Goal: Task Accomplishment & Management: Use online tool/utility

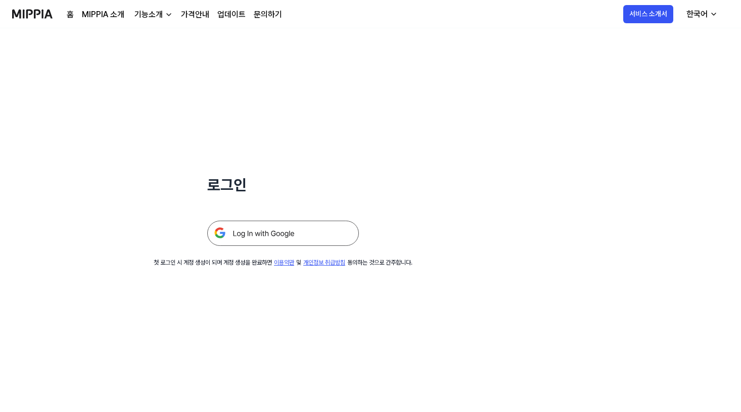
click at [280, 238] on img at bounding box center [283, 233] width 152 height 25
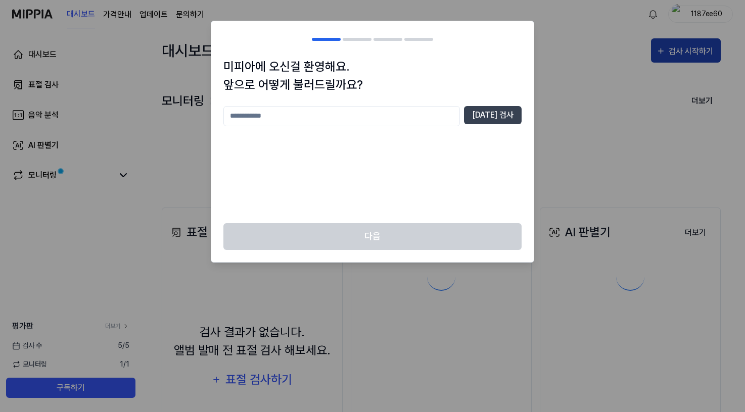
click at [707, 54] on div at bounding box center [372, 206] width 745 height 412
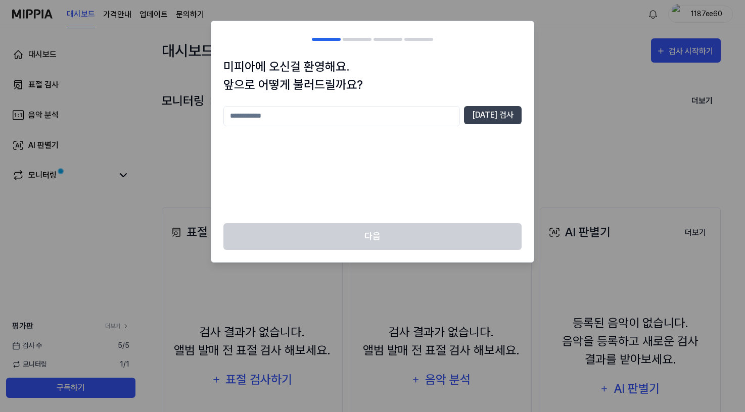
click at [423, 119] on input "text" at bounding box center [341, 116] width 236 height 20
type input "**********"
click at [495, 116] on button "중복 검사" at bounding box center [493, 115] width 58 height 18
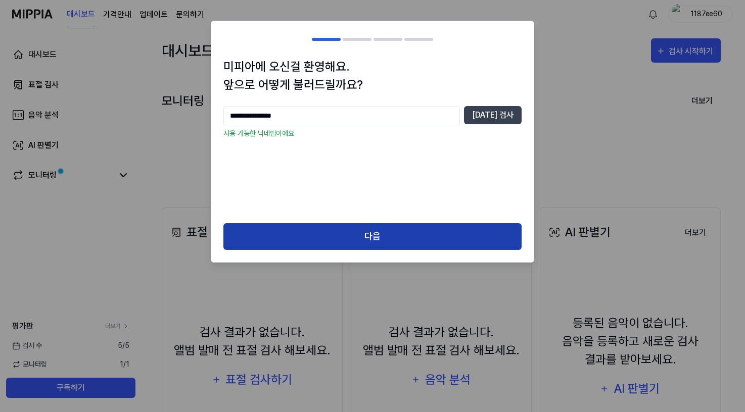
click at [424, 230] on button "다음" at bounding box center [372, 236] width 298 height 27
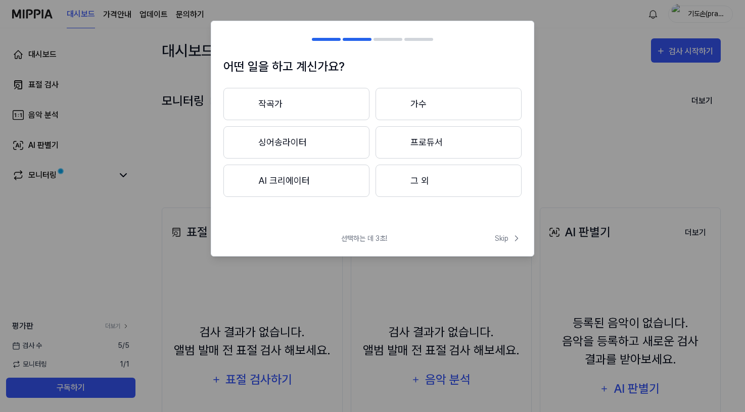
click at [300, 105] on button "작곡가" at bounding box center [296, 104] width 146 height 32
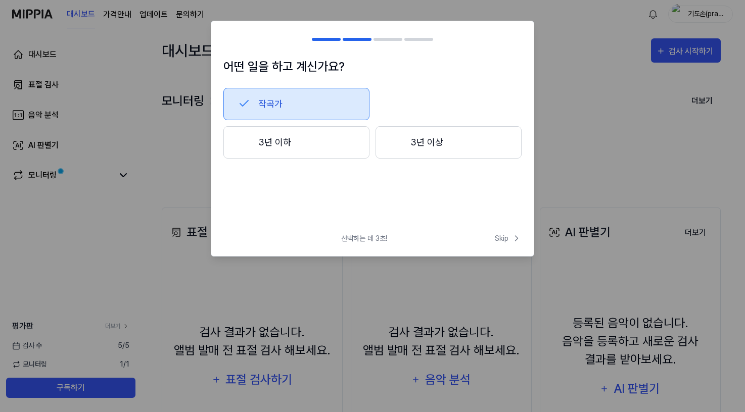
click at [320, 144] on button "3년 이하" at bounding box center [296, 142] width 146 height 32
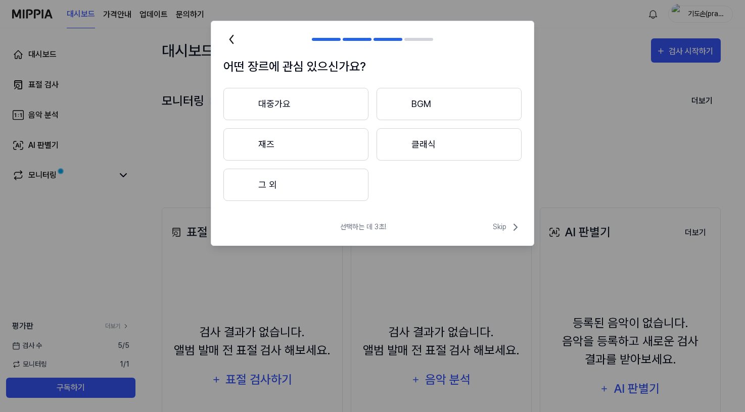
click at [321, 101] on button "대중가요" at bounding box center [295, 104] width 145 height 32
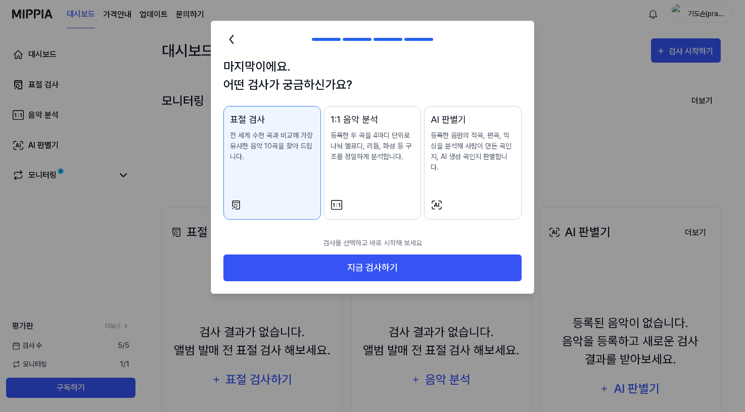
click at [293, 164] on div "표절 검사 전 세계 수천 곡과 비교해 가장 유사한 음악 10곡을 찾아 드립니다." at bounding box center [272, 148] width 84 height 70
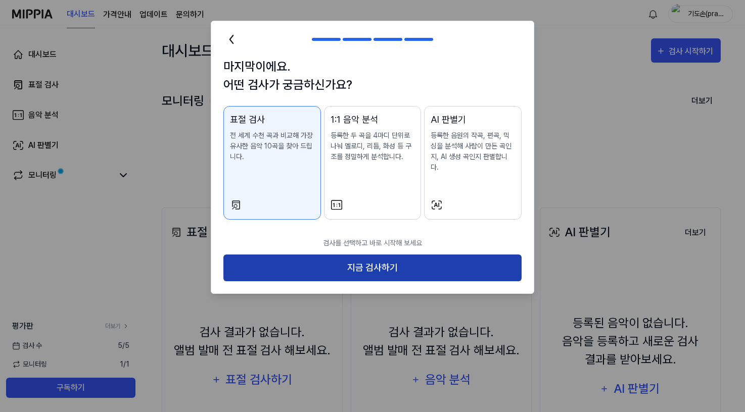
click at [354, 255] on button "지금 검사하기" at bounding box center [372, 268] width 298 height 27
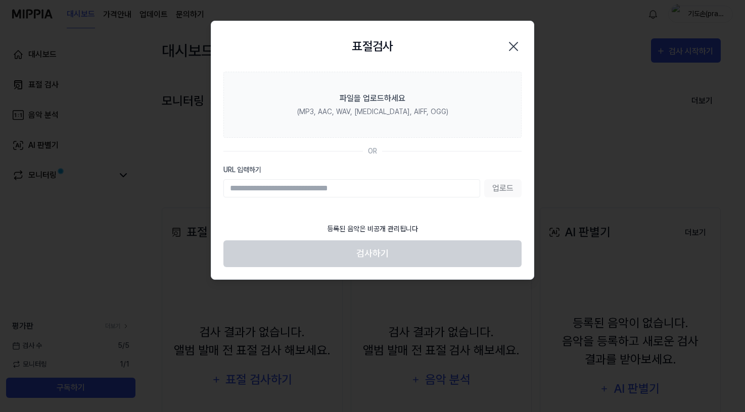
click at [507, 187] on div "업로드" at bounding box center [372, 188] width 298 height 18
click at [408, 191] on input "URL 입력하기" at bounding box center [351, 188] width 257 height 18
click at [338, 194] on input "URL 입력하기" at bounding box center [351, 188] width 257 height 18
click at [303, 185] on input "URL 입력하기" at bounding box center [351, 188] width 257 height 18
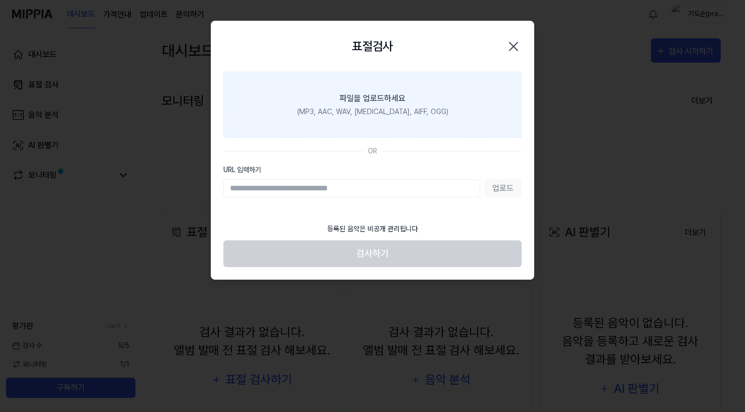
click at [368, 113] on div "(MP3, AAC, WAV, FLAC, AIFF, OGG)" at bounding box center [372, 112] width 151 height 11
click at [0, 0] on input "파일을 업로드하세요 (MP3, AAC, WAV, FLAC, AIFF, OGG)" at bounding box center [0, 0] width 0 height 0
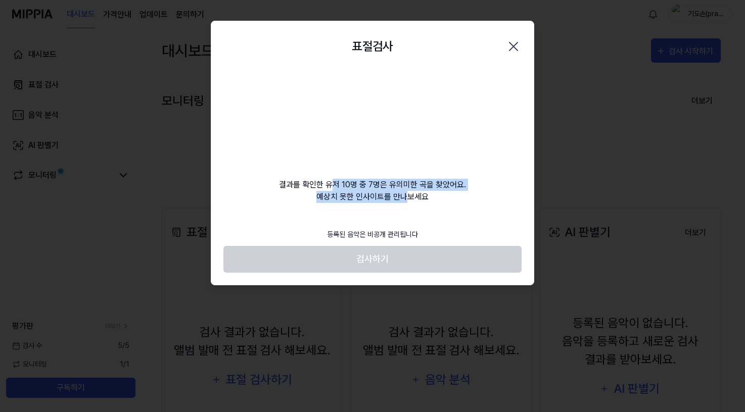
drag, startPoint x: 334, startPoint y: 186, endPoint x: 419, endPoint y: 195, distance: 85.8
click at [416, 194] on div "결과를 확인한 유저 10명 중 7명은 유의미한 곡을 찾았어요. 예상치 못한 인사이트를 만나보세요" at bounding box center [372, 137] width 322 height 131
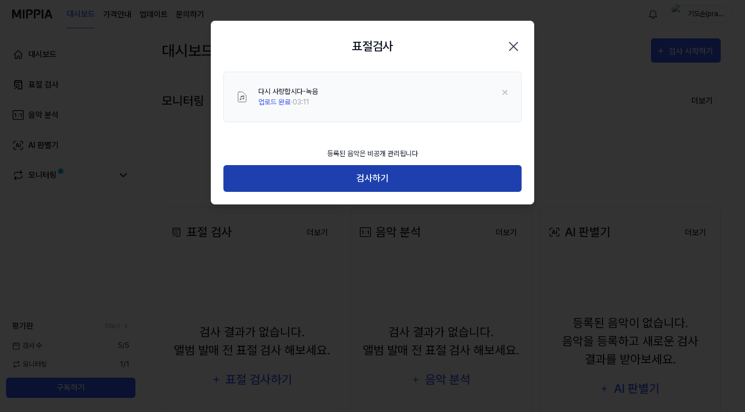
click at [415, 176] on button "검사하기" at bounding box center [372, 178] width 298 height 27
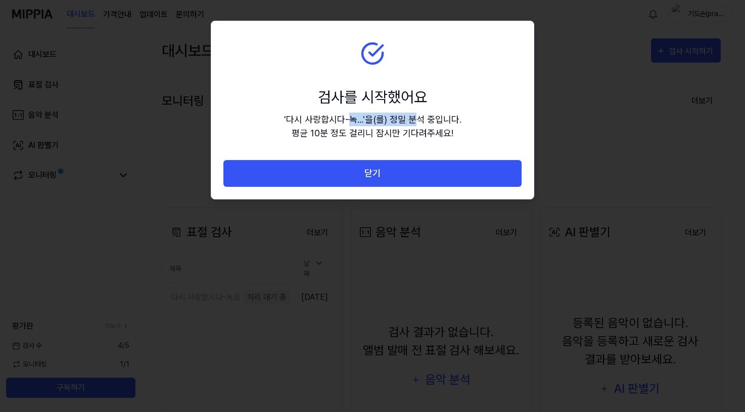
drag, startPoint x: 349, startPoint y: 121, endPoint x: 416, endPoint y: 121, distance: 67.2
click at [416, 121] on div "' 다시 사랑합시다-녹... ' 을(를) 정밀 분석 중입니다. 평균 10분 정도 걸리니 잠시만 기다려주세요!" at bounding box center [372, 126] width 177 height 27
click at [401, 129] on div "' 다시 사랑합시다-녹... ' 을(를) 정밀 분석 중입니다. 평균 10분 정도 걸리니 잠시만 기다려주세요!" at bounding box center [372, 126] width 177 height 27
drag, startPoint x: 313, startPoint y: 120, endPoint x: 471, endPoint y: 130, distance: 159.0
click at [471, 130] on section "검사를 시작했어요 ' 다시 사랑합시다-녹... ' 을(를) 정밀 분석 중입니다. 평균 10분 정도 걸리니 잠시만 기다려주세요!" at bounding box center [372, 90] width 322 height 139
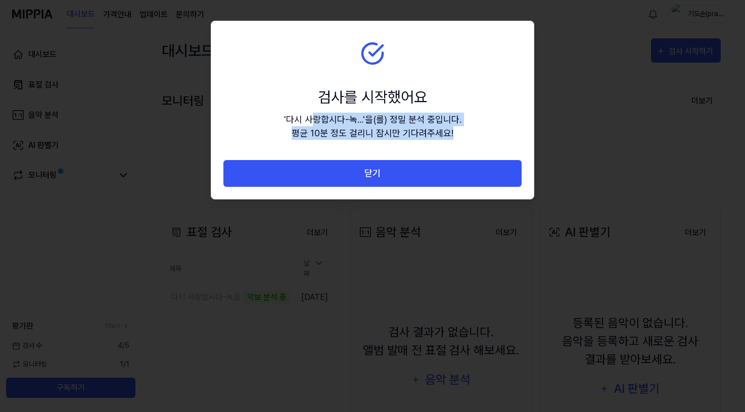
click at [471, 130] on section "검사를 시작했어요 ' 다시 사랑합시다-녹... ' 을(를) 정밀 분석 중입니다. 평균 10분 정도 걸리니 잠시만 기다려주세요!" at bounding box center [372, 90] width 322 height 139
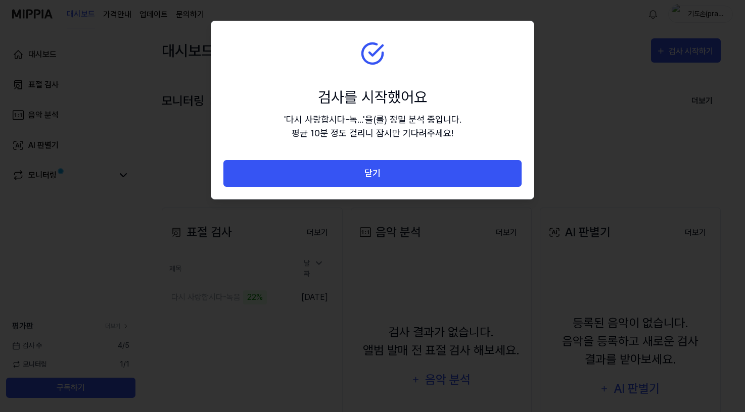
click at [388, 126] on div "' 다시 사랑합시다-녹... ' 을(를) 정밀 분석 중입니다. 평균 10분 정도 걸리니 잠시만 기다려주세요!" at bounding box center [372, 126] width 177 height 27
drag, startPoint x: 376, startPoint y: 116, endPoint x: 446, endPoint y: 116, distance: 69.7
click at [446, 116] on div "' 다시 사랑합시다-녹... ' 을(를) 정밀 분석 중입니다. 평균 10분 정도 걸리니 잠시만 기다려주세요!" at bounding box center [372, 126] width 177 height 27
click at [366, 123] on div "' 다시 사랑합시다-녹... ' 을(를) 정밀 분석 중입니다. 평균 10분 정도 걸리니 잠시만 기다려주세요!" at bounding box center [372, 126] width 177 height 27
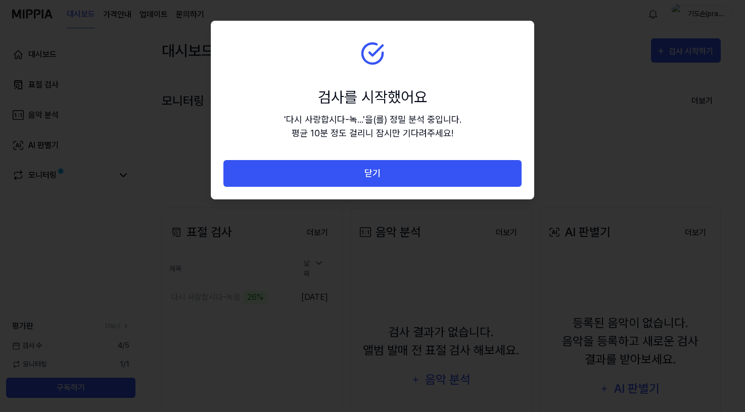
click at [307, 106] on div "검사를 시작했어요" at bounding box center [372, 97] width 177 height 23
drag, startPoint x: 350, startPoint y: 120, endPoint x: 455, endPoint y: 127, distance: 105.3
click at [455, 127] on div "' 다시 사랑합시다-녹... ' 을(를) 정밀 분석 중입니다. 평균 10분 정도 걸리니 잠시만 기다려주세요!" at bounding box center [372, 126] width 177 height 27
click at [456, 127] on div "' 다시 사랑합시다-녹... ' 을(를) 정밀 분석 중입니다. 평균 10분 정도 걸리니 잠시만 기다려주세요!" at bounding box center [372, 126] width 177 height 27
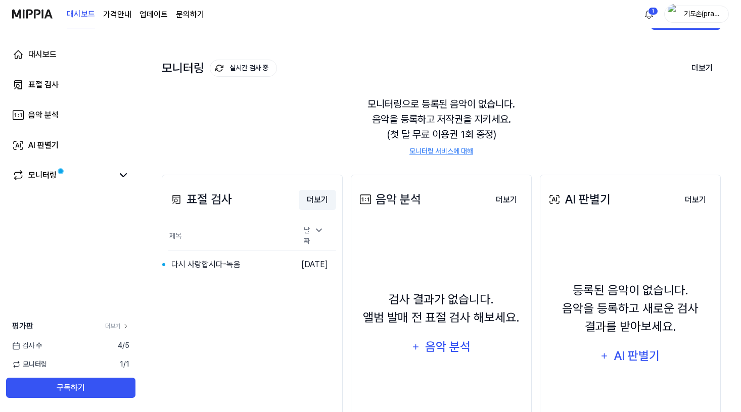
scroll to position [51, 0]
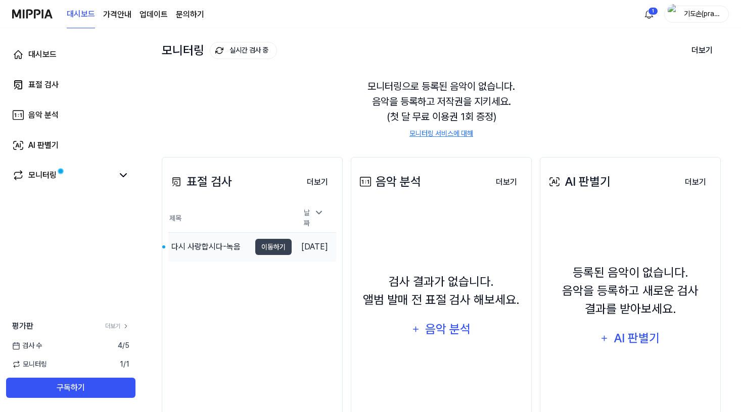
click at [203, 243] on div "다시 사랑합시다-녹음" at bounding box center [205, 247] width 69 height 12
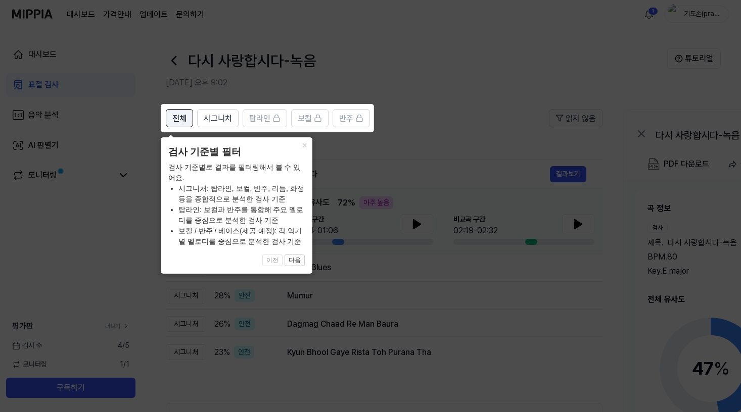
click at [176, 118] on span "전체" at bounding box center [179, 119] width 14 height 12
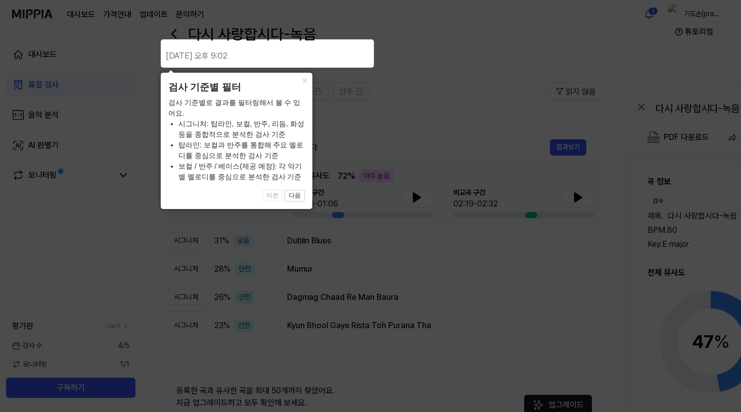
scroll to position [97, 0]
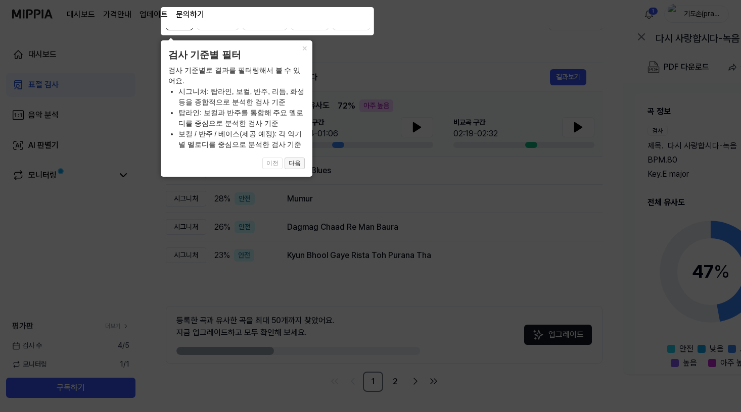
click at [296, 163] on button "다음" at bounding box center [294, 164] width 20 height 12
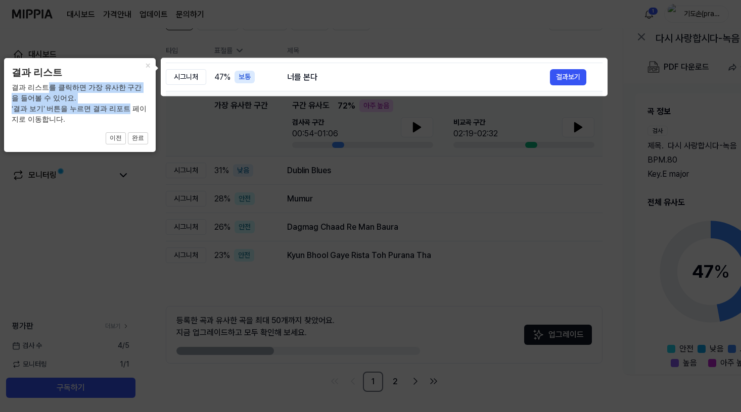
drag, startPoint x: 49, startPoint y: 91, endPoint x: 123, endPoint y: 107, distance: 75.5
click at [123, 107] on div "결과 리스트를 클릭하면 가장 유사한 구간을 들어볼 수 있어요. ‘결과 보기’ 버튼을 누르면 결과 리포트 페이지로 이동합니다." at bounding box center [80, 103] width 136 height 42
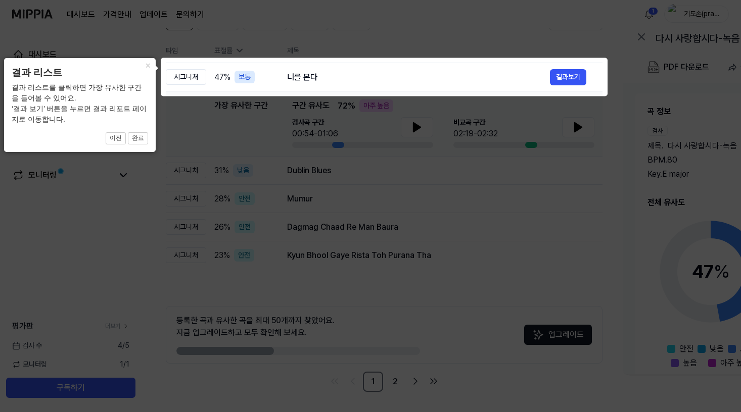
click at [134, 110] on div "결과 리스트를 클릭하면 가장 유사한 구간을 들어볼 수 있어요. ‘결과 보기’ 버튼을 누르면 결과 리포트 페이지로 이동합니다." at bounding box center [80, 103] width 136 height 42
click at [137, 138] on button "완료" at bounding box center [138, 138] width 20 height 12
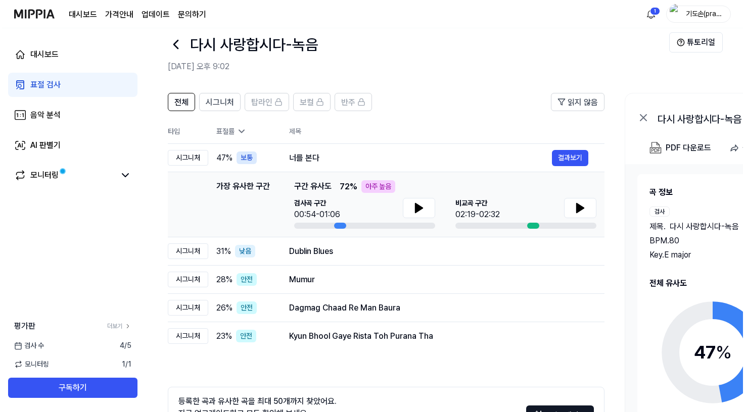
scroll to position [0, 0]
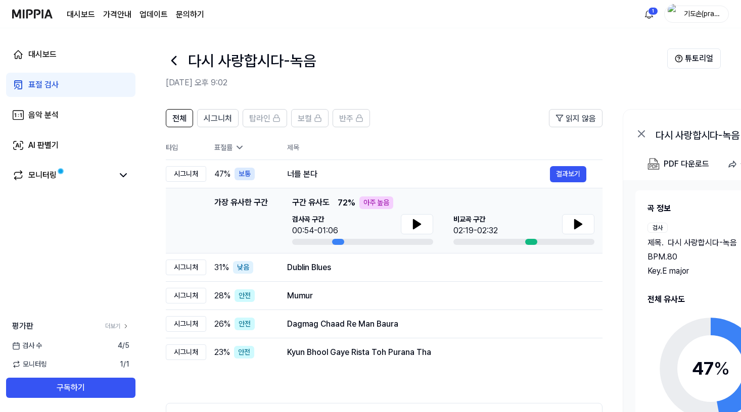
drag, startPoint x: 302, startPoint y: 203, endPoint x: 376, endPoint y: 200, distance: 74.8
click at [362, 199] on div "가장 유사한 구간 구간 유사도 72 % 아주 높음" at bounding box center [443, 203] width 302 height 13
drag, startPoint x: 370, startPoint y: 203, endPoint x: 399, endPoint y: 204, distance: 28.8
click at [399, 204] on div "가장 유사한 구간 구간 유사도 72 % 아주 높음" at bounding box center [443, 203] width 302 height 13
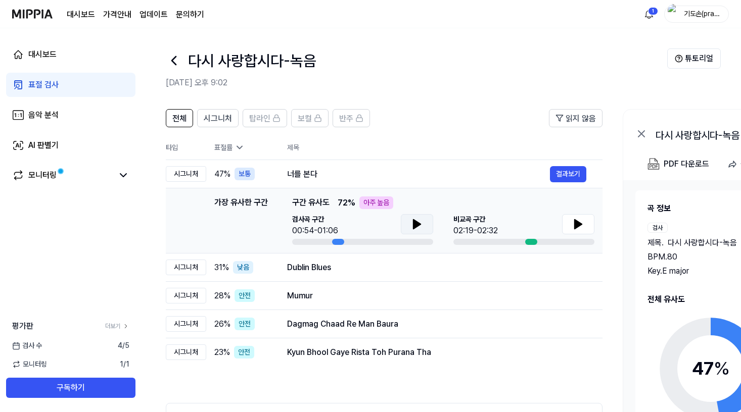
click at [408, 223] on button at bounding box center [417, 224] width 32 height 20
click at [419, 227] on icon at bounding box center [419, 224] width 2 height 8
click at [578, 222] on icon at bounding box center [578, 224] width 7 height 9
click at [580, 220] on icon at bounding box center [580, 224] width 2 height 8
click at [401, 226] on button at bounding box center [417, 224] width 32 height 20
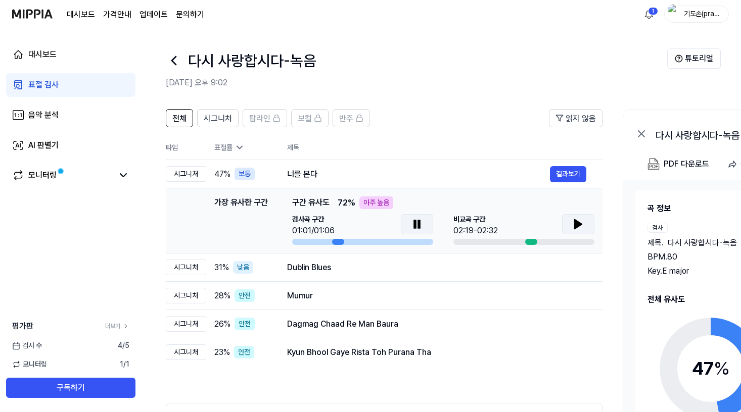
click at [416, 222] on icon at bounding box center [415, 224] width 2 height 8
click at [567, 173] on button "결과보기" at bounding box center [568, 174] width 36 height 16
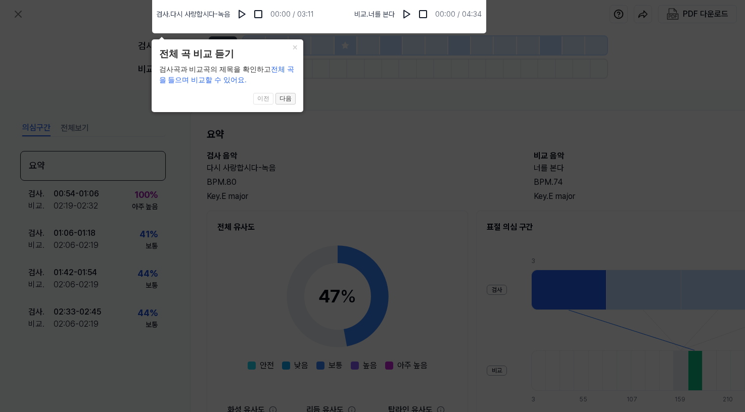
click at [285, 101] on button "다음" at bounding box center [285, 99] width 20 height 12
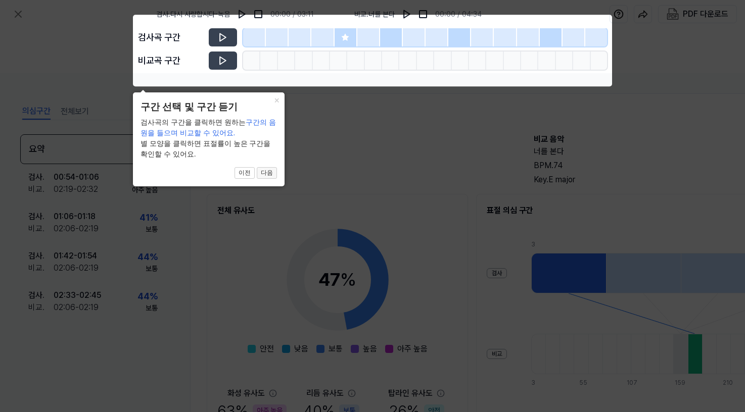
click at [269, 178] on button "다음" at bounding box center [267, 173] width 20 height 12
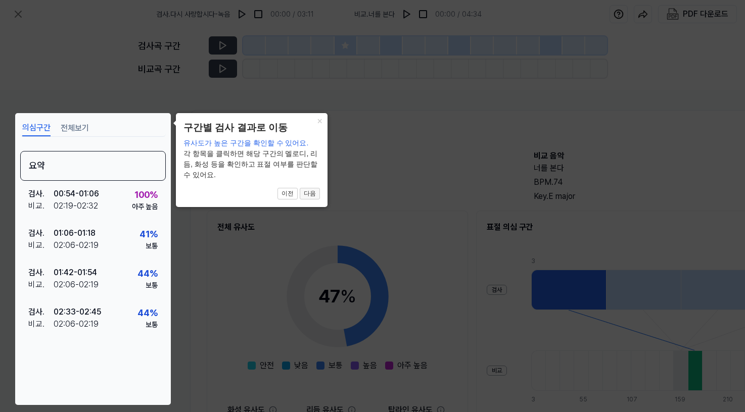
click at [309, 195] on button "다음" at bounding box center [310, 194] width 20 height 12
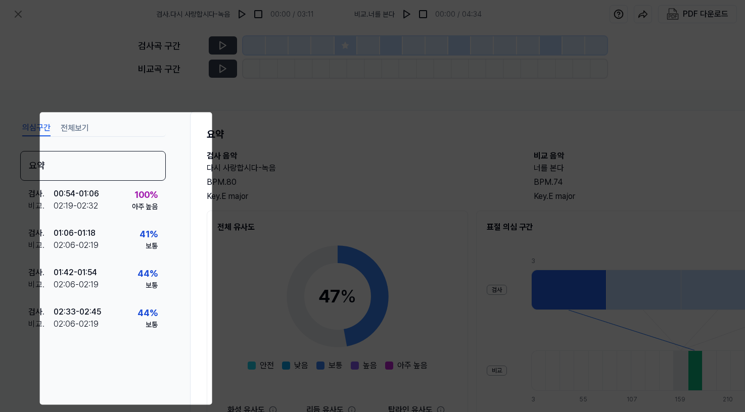
scroll to position [105, 132]
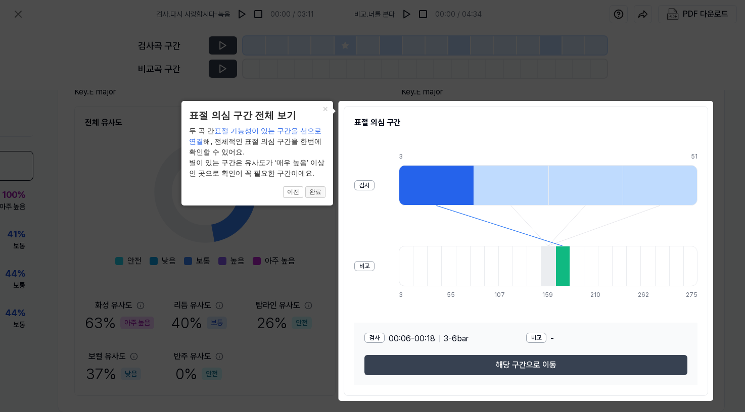
click at [314, 192] on button "완료" at bounding box center [315, 192] width 20 height 12
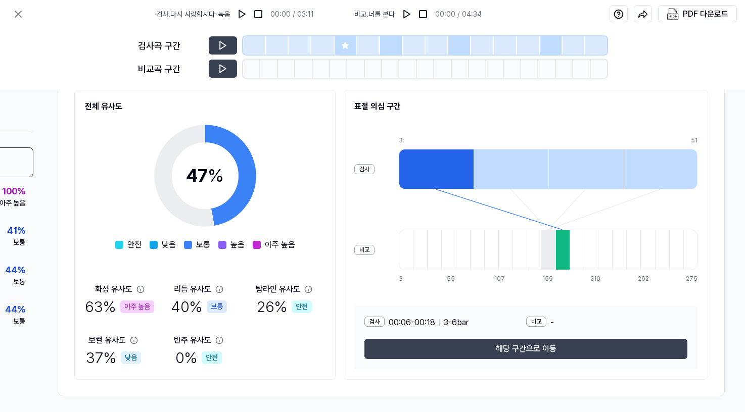
scroll to position [129, 132]
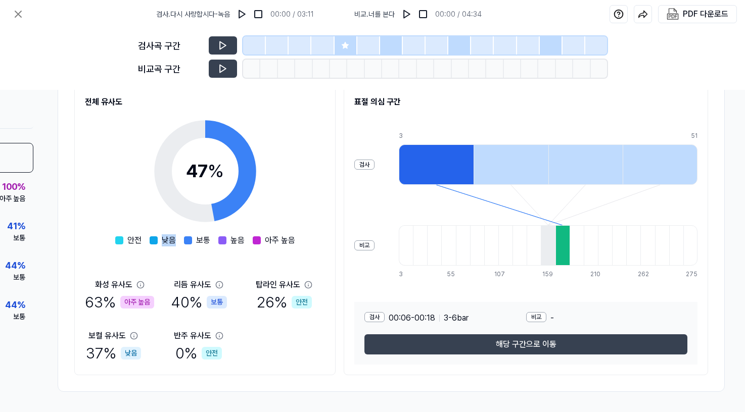
drag, startPoint x: 162, startPoint y: 237, endPoint x: 192, endPoint y: 233, distance: 30.6
click at [192, 234] on div "안전 낮음 보통 높음 아주 높음" at bounding box center [205, 240] width 180 height 12
drag, startPoint x: 200, startPoint y: 237, endPoint x: 213, endPoint y: 237, distance: 13.1
click at [213, 237] on div "안전 낮음 보통 높음 아주 높음" at bounding box center [205, 240] width 180 height 12
drag, startPoint x: 219, startPoint y: 252, endPoint x: 212, endPoint y: 266, distance: 15.4
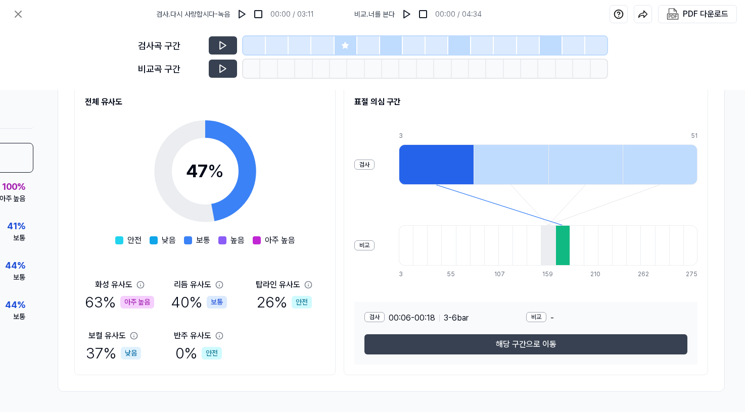
click at [219, 253] on div "47 % 안전 낮음 보통 높음 아주 높음 화성 유사도 63 % 아주 높음 리듬 유사도 40 % 보통 탑라인 유사도 26 % 안전 보컬 유사도 …" at bounding box center [205, 236] width 240 height 257
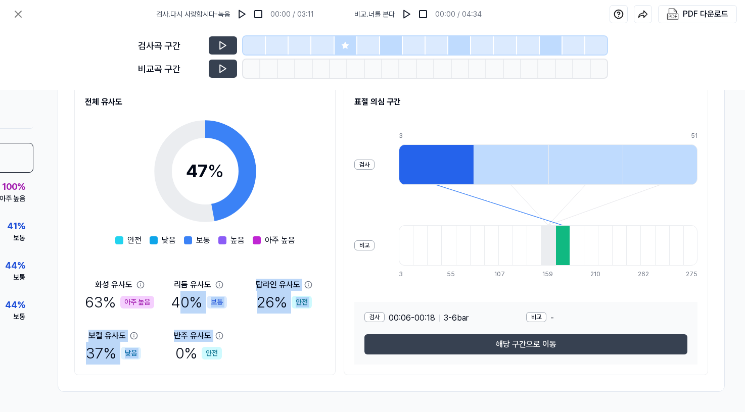
drag, startPoint x: 177, startPoint y: 300, endPoint x: 248, endPoint y: 334, distance: 79.1
click at [247, 333] on div "화성 유사도 63 % 아주 높음 리듬 유사도 40 % 보통 탑라인 유사도 26 % 안전 보컬 유사도 37 % 낮음 반주 유사도 0 % 안전" at bounding box center [205, 322] width 240 height 86
click at [248, 334] on div "화성 유사도 63 % 아주 높음 리듬 유사도 40 % 보통 탑라인 유사도 26 % 안전 보컬 유사도 37 % 낮음 반주 유사도 0 % 안전" at bounding box center [205, 322] width 240 height 86
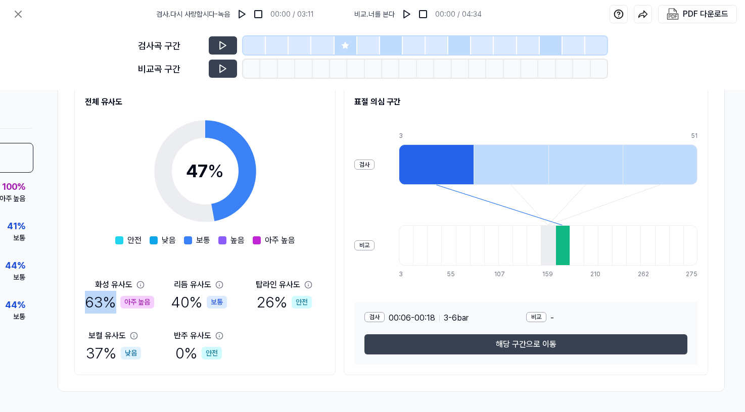
drag, startPoint x: 85, startPoint y: 302, endPoint x: 115, endPoint y: 303, distance: 29.8
click at [115, 302] on div "63 % 아주 높음" at bounding box center [119, 302] width 69 height 23
click at [144, 330] on div "화성 유사도 63 % 아주 높음 리듬 유사도 40 % 보통 탑라인 유사도 26 % 안전 보컬 유사도 37 % 낮음 반주 유사도 0 % 안전" at bounding box center [205, 322] width 240 height 86
drag, startPoint x: 168, startPoint y: 309, endPoint x: 247, endPoint y: 314, distance: 78.5
click at [225, 304] on div "화성 유사도 63 % 아주 높음 리듬 유사도 40 % 보통 탑라인 유사도 26 % 안전 보컬 유사도 37 % 낮음 반주 유사도 0 % 안전" at bounding box center [205, 322] width 240 height 86
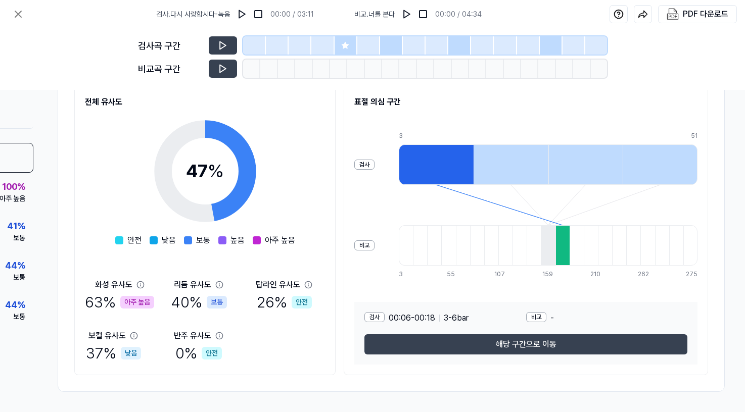
click at [256, 320] on div "화성 유사도 63 % 아주 높음 리듬 유사도 40 % 보통 탑라인 유사도 26 % 안전 보컬 유사도 37 % 낮음 반주 유사도 0 % 안전" at bounding box center [205, 322] width 240 height 86
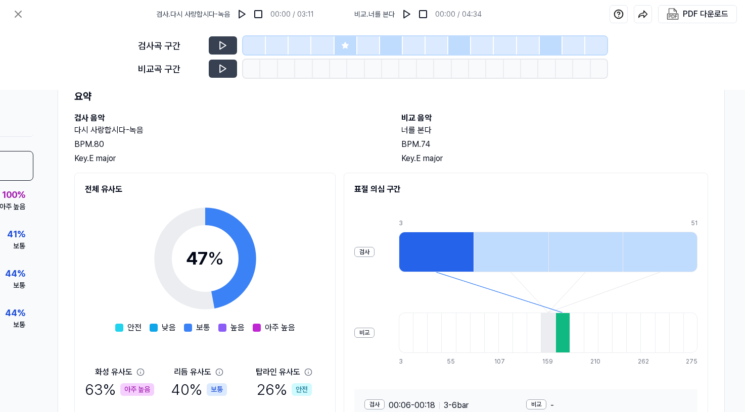
scroll to position [28, 132]
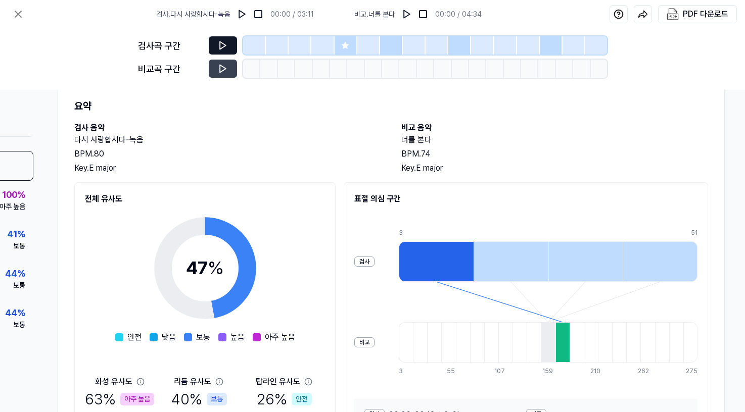
click at [219, 45] on icon at bounding box center [223, 45] width 10 height 10
click at [223, 48] on icon at bounding box center [223, 45] width 10 height 10
click at [224, 64] on icon at bounding box center [223, 69] width 10 height 10
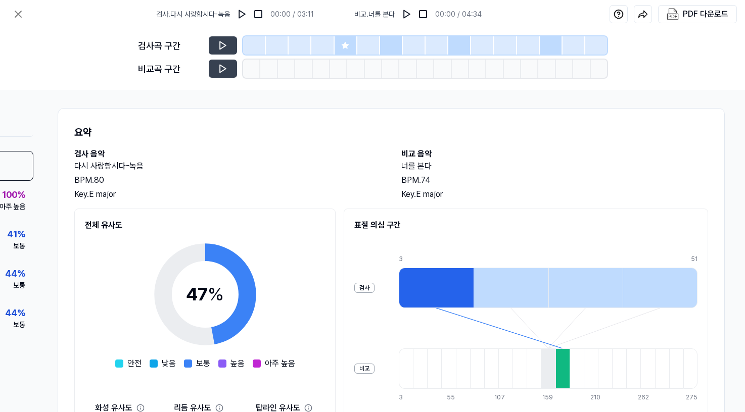
scroll to position [0, 132]
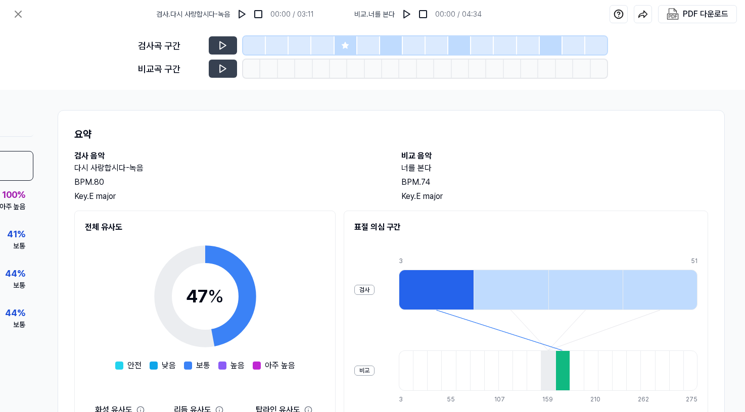
click at [416, 181] on div "BPM. 74" at bounding box center [554, 182] width 307 height 12
drag, startPoint x: 415, startPoint y: 193, endPoint x: 445, endPoint y: 201, distance: 30.3
click at [417, 195] on div "Key. E major" at bounding box center [554, 197] width 307 height 12
drag, startPoint x: 100, startPoint y: 180, endPoint x: 247, endPoint y: 191, distance: 147.4
click at [247, 191] on div "다시 사랑합시다-녹음 BPM. 80 Key. E major" at bounding box center [227, 182] width 307 height 40
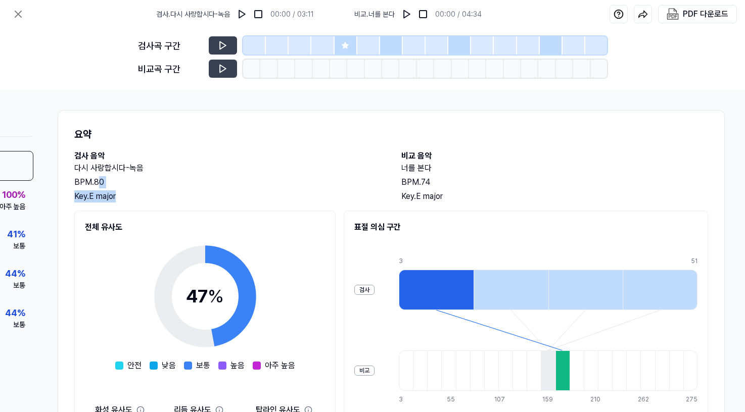
click at [241, 198] on div "Key. E major" at bounding box center [227, 197] width 307 height 12
drag, startPoint x: 410, startPoint y: 198, endPoint x: 502, endPoint y: 198, distance: 92.0
click at [502, 198] on div "Key. E major" at bounding box center [554, 197] width 307 height 12
click at [501, 198] on div "Key. E major" at bounding box center [554, 197] width 307 height 12
drag, startPoint x: 422, startPoint y: 183, endPoint x: 474, endPoint y: 178, distance: 51.8
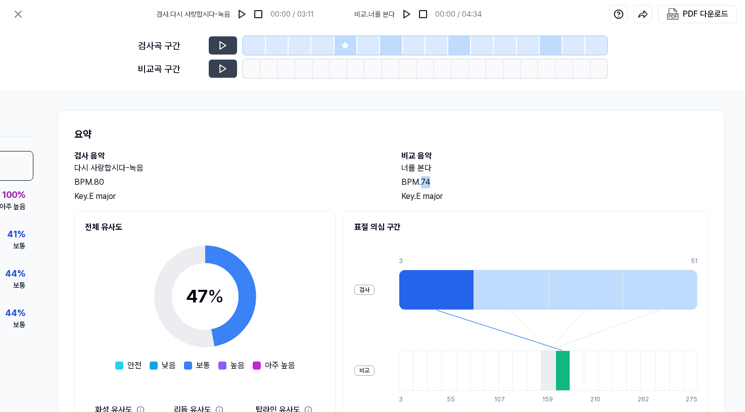
click at [474, 178] on div "BPM. 74" at bounding box center [554, 182] width 307 height 12
drag, startPoint x: 89, startPoint y: 181, endPoint x: 141, endPoint y: 181, distance: 52.0
click at [141, 181] on div "BPM. 80" at bounding box center [227, 182] width 307 height 12
drag, startPoint x: 145, startPoint y: 165, endPoint x: 238, endPoint y: 172, distance: 93.2
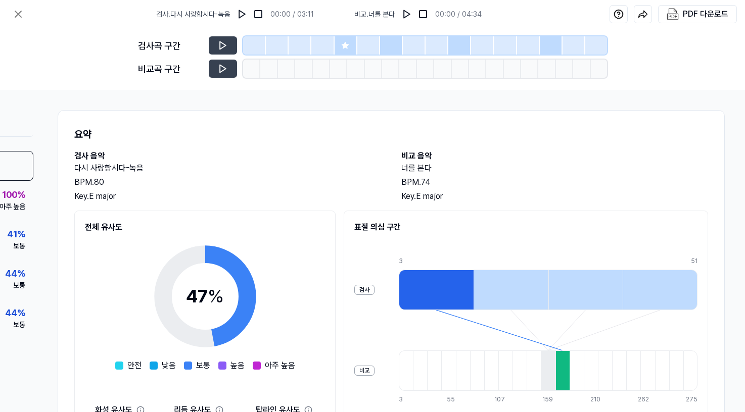
click at [236, 172] on h2 "다시 사랑합시다-녹음" at bounding box center [227, 168] width 307 height 12
drag, startPoint x: 238, startPoint y: 172, endPoint x: 250, endPoint y: 177, distance: 13.1
click at [239, 173] on h2 "다시 사랑합시다-녹음" at bounding box center [227, 168] width 307 height 12
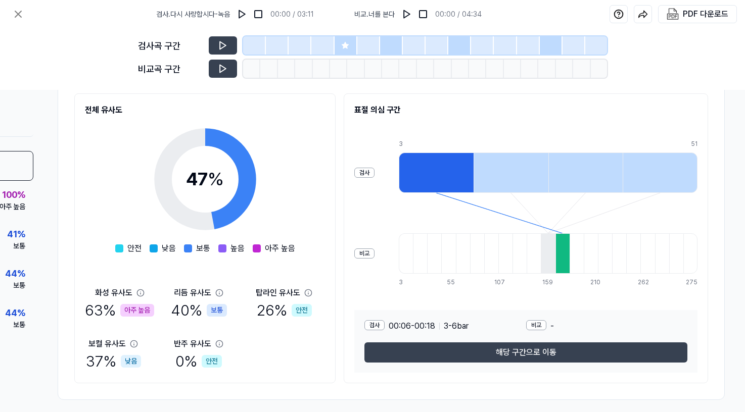
scroll to position [129, 132]
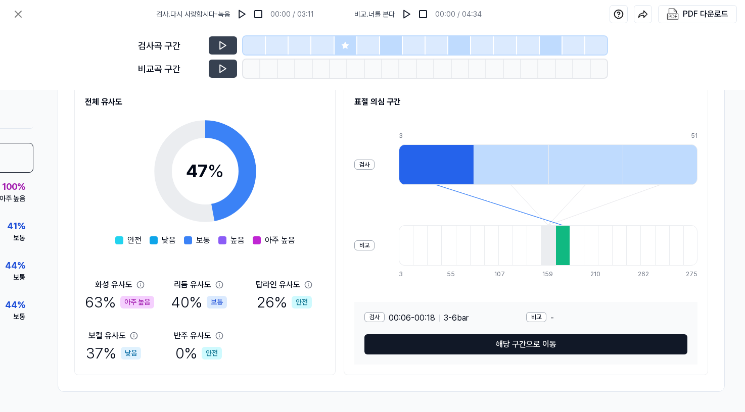
click at [444, 339] on button "해당 구간으로 이동" at bounding box center [525, 345] width 323 height 20
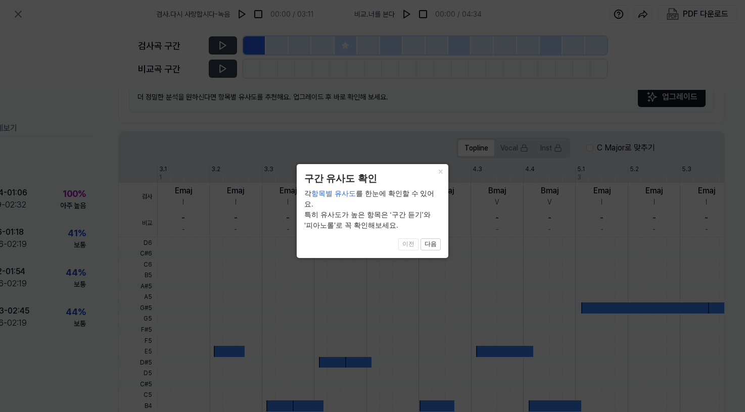
scroll to position [262, 76]
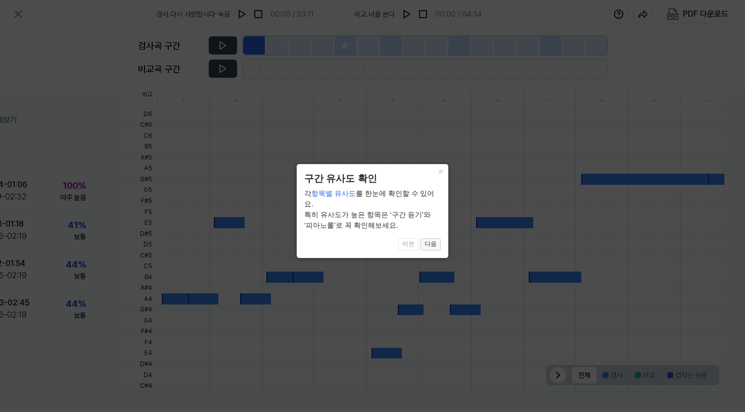
click at [427, 239] on button "다음" at bounding box center [430, 245] width 20 height 12
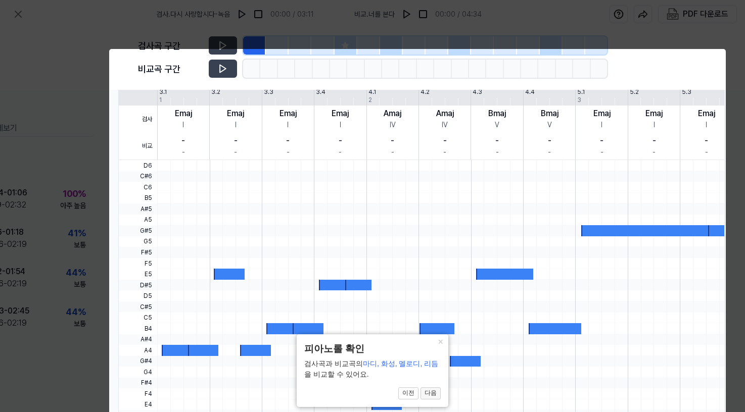
click at [430, 394] on button "다음" at bounding box center [430, 394] width 20 height 12
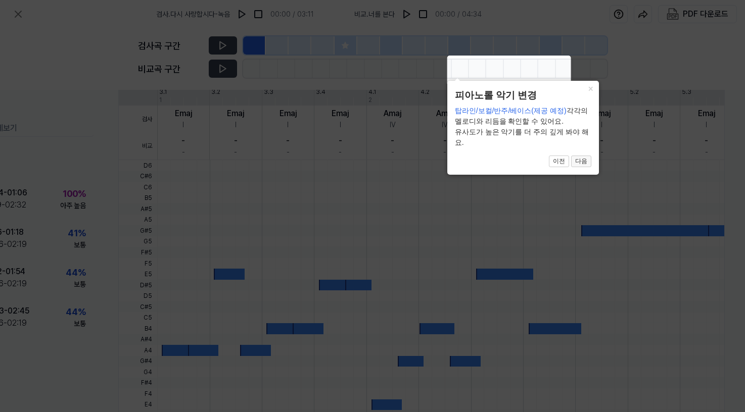
click at [586, 160] on button "다음" at bounding box center [581, 162] width 20 height 12
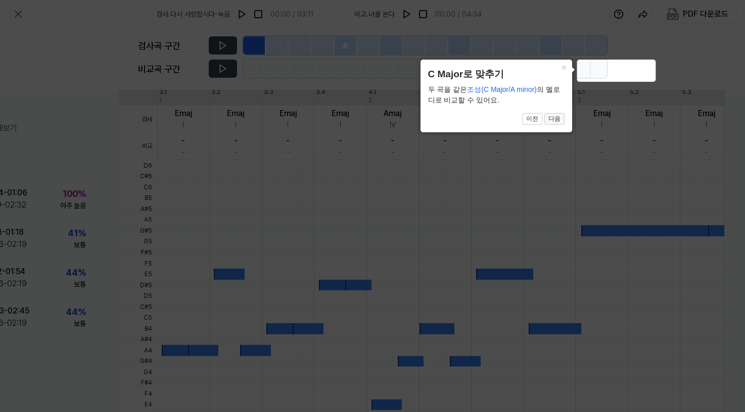
click at [555, 119] on button "다음" at bounding box center [554, 119] width 20 height 12
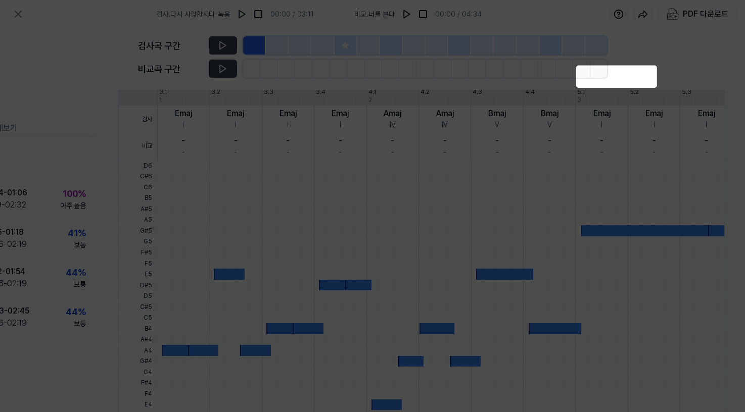
scroll to position [262, 76]
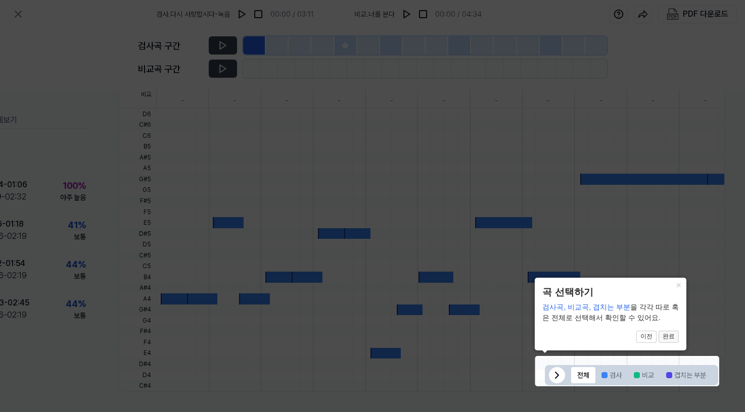
click at [672, 337] on button "완료" at bounding box center [668, 337] width 20 height 12
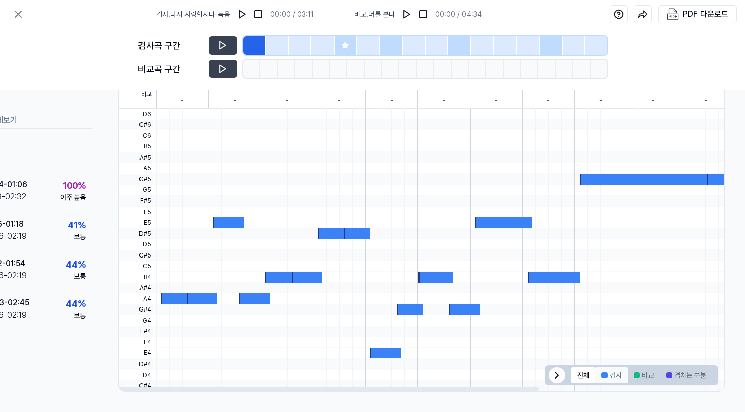
click at [603, 374] on button "검사" at bounding box center [611, 375] width 32 height 16
click at [641, 370] on button "비교" at bounding box center [644, 375] width 32 height 16
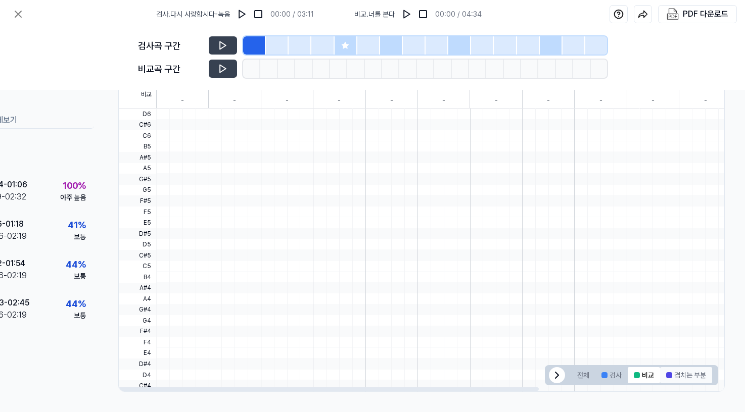
click at [686, 367] on button "겹치는 부분" at bounding box center [686, 375] width 52 height 16
click at [644, 375] on button "비교" at bounding box center [644, 375] width 32 height 16
click at [606, 375] on button "검사" at bounding box center [611, 375] width 32 height 16
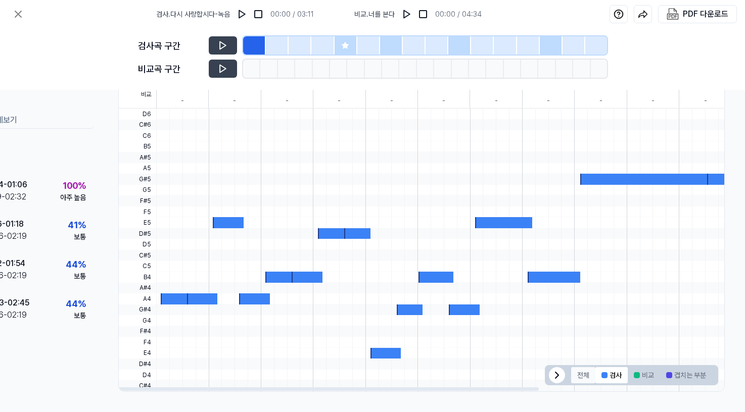
click at [578, 372] on button "전체" at bounding box center [583, 375] width 24 height 16
drag, startPoint x: 603, startPoint y: 374, endPoint x: 633, endPoint y: 374, distance: 29.3
click at [604, 374] on button "검사" at bounding box center [611, 375] width 32 height 16
click at [642, 372] on button "비교" at bounding box center [644, 375] width 32 height 16
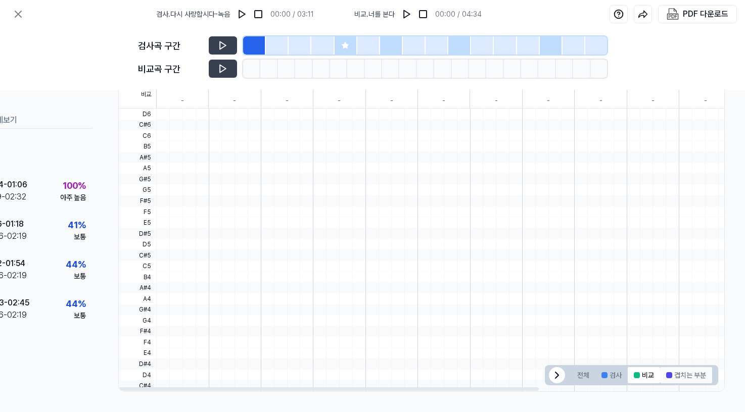
click at [676, 368] on button "겹치는 부분" at bounding box center [686, 375] width 52 height 16
click at [601, 372] on div at bounding box center [604, 375] width 6 height 6
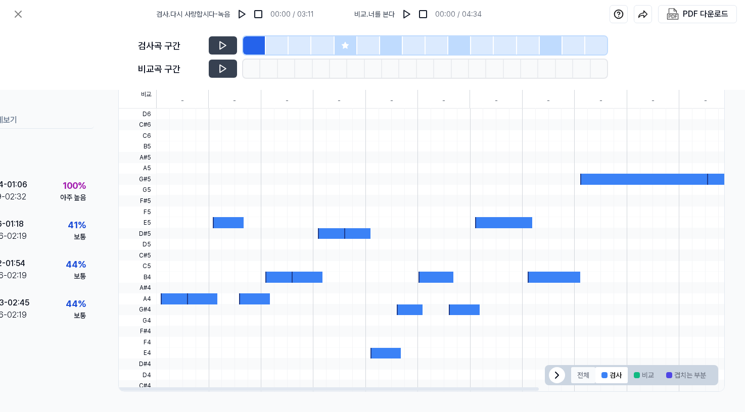
click at [575, 374] on button "전체" at bounding box center [583, 375] width 24 height 16
click at [242, 14] on img at bounding box center [242, 14] width 10 height 10
click at [346, 41] on icon at bounding box center [345, 45] width 8 height 8
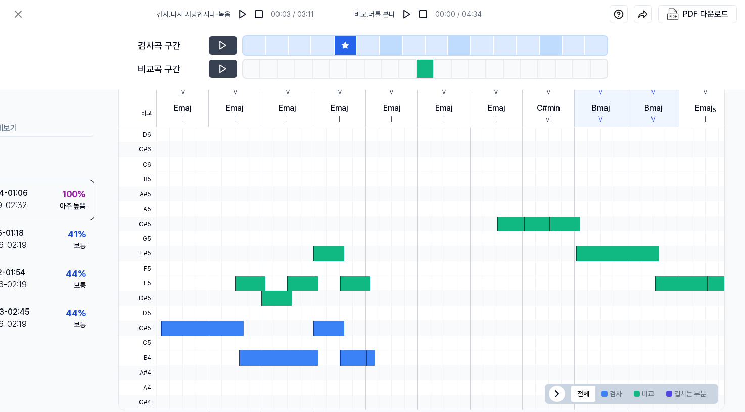
scroll to position [285, 76]
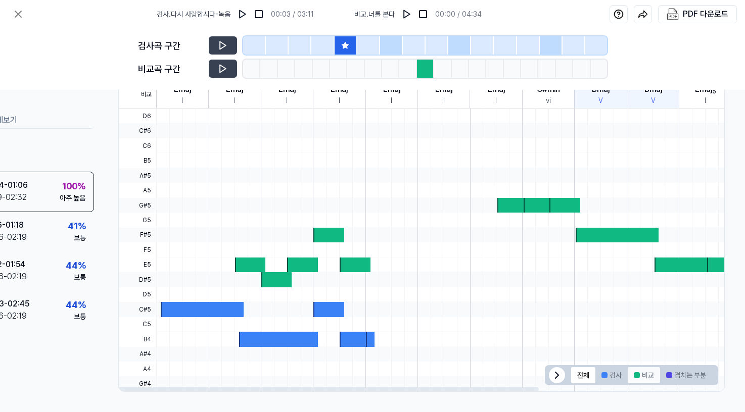
click at [634, 372] on div at bounding box center [637, 375] width 6 height 6
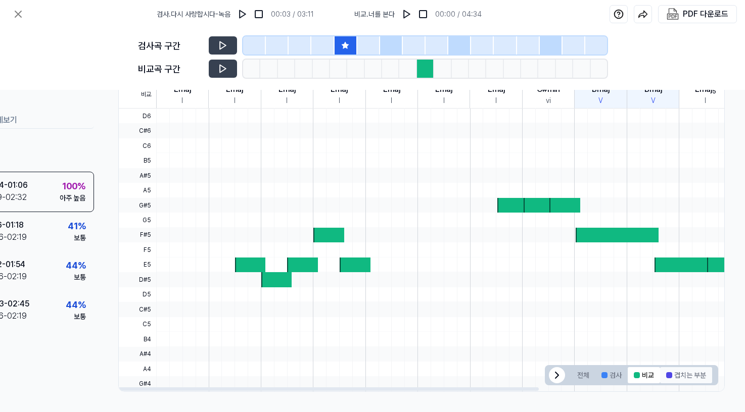
click at [678, 375] on button "겹치는 부분" at bounding box center [686, 375] width 52 height 16
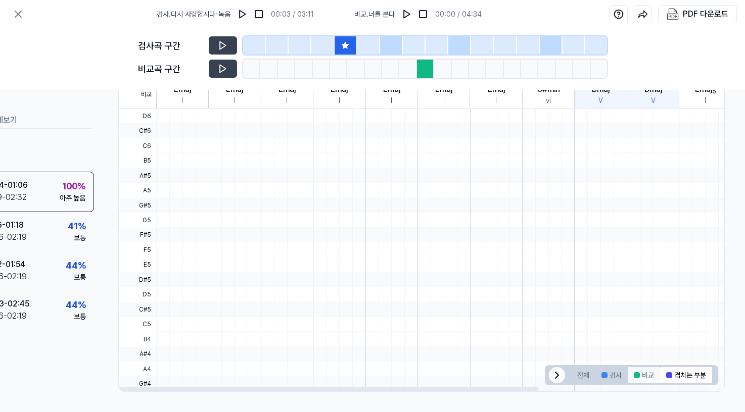
click at [647, 374] on button "비교" at bounding box center [644, 375] width 32 height 16
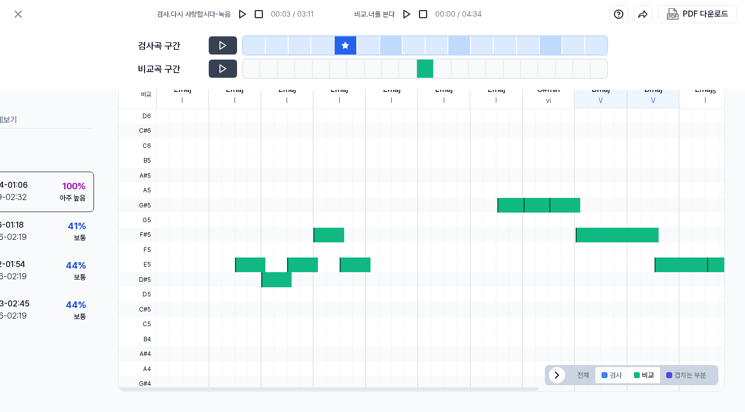
click at [615, 373] on button "검사" at bounding box center [611, 375] width 32 height 16
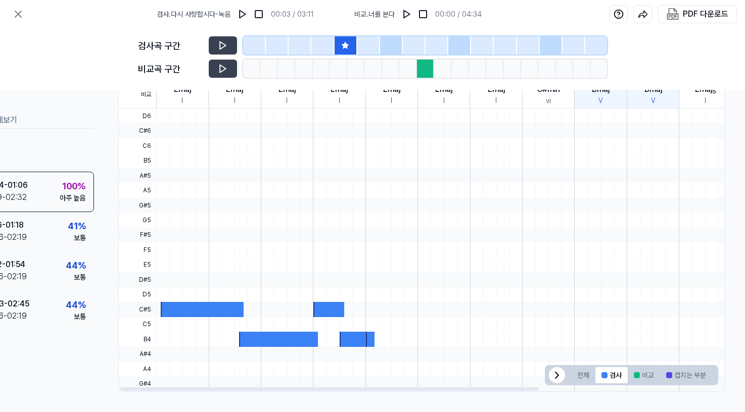
click at [427, 77] on div at bounding box center [425, 69] width 17 height 18
click at [425, 69] on div at bounding box center [425, 69] width 17 height 18
drag, startPoint x: 367, startPoint y: 46, endPoint x: 380, endPoint y: 45, distance: 12.6
click at [367, 45] on div at bounding box center [368, 45] width 23 height 18
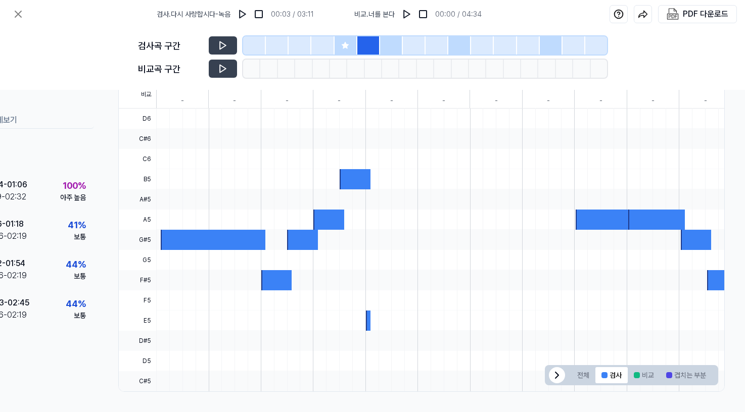
click at [385, 45] on div at bounding box center [391, 45] width 23 height 18
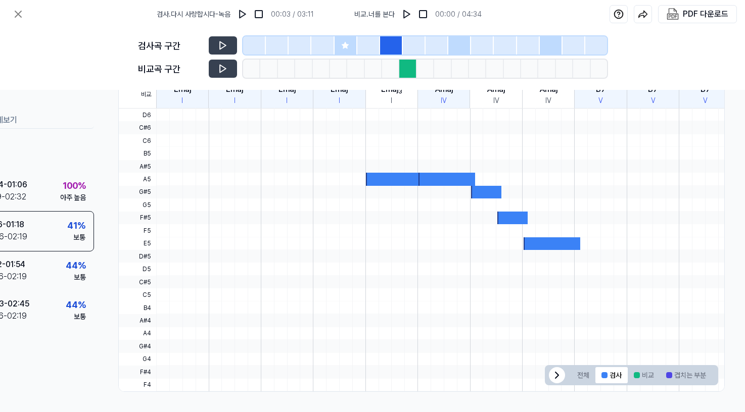
click at [459, 44] on div at bounding box center [459, 45] width 23 height 18
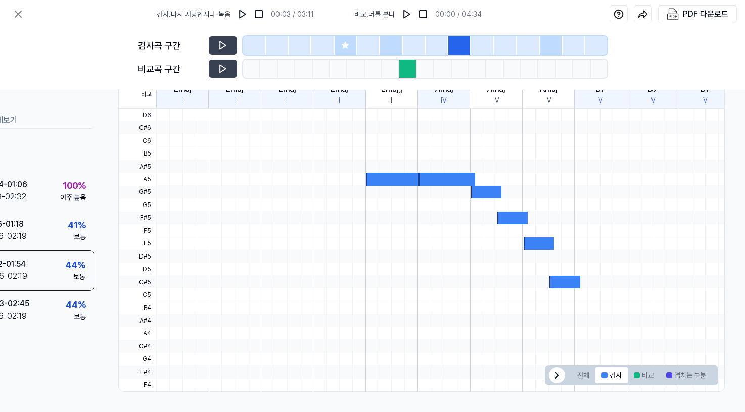
click at [344, 42] on icon at bounding box center [345, 45] width 8 height 8
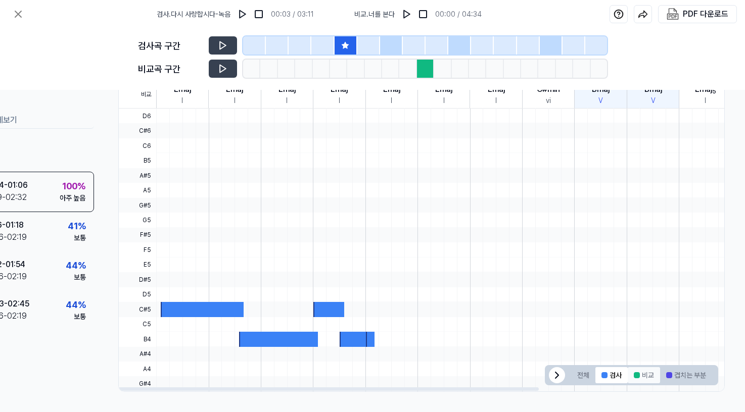
click at [634, 372] on div at bounding box center [637, 375] width 6 height 6
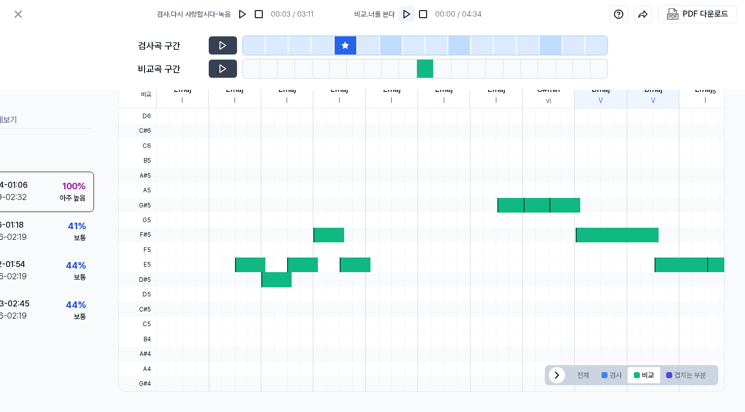
click at [407, 14] on img at bounding box center [407, 14] width 10 height 10
click at [426, 69] on div at bounding box center [425, 69] width 17 height 18
click at [412, 11] on img at bounding box center [408, 14] width 10 height 10
click at [247, 16] on img at bounding box center [244, 14] width 10 height 10
click at [343, 42] on icon at bounding box center [345, 45] width 8 height 8
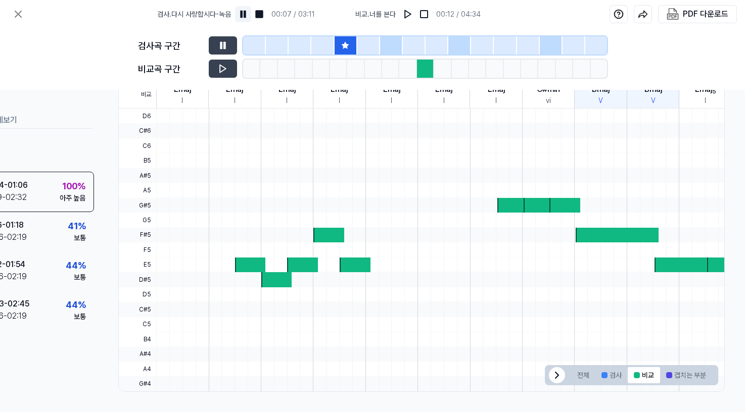
click at [243, 10] on img at bounding box center [243, 14] width 10 height 10
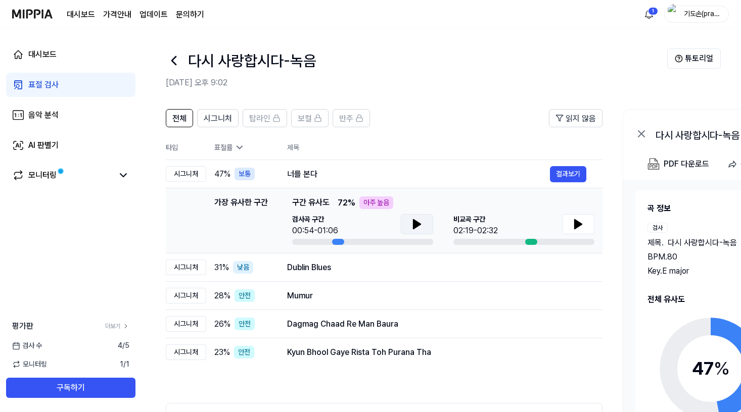
click at [418, 222] on icon at bounding box center [417, 224] width 12 height 12
click at [575, 221] on icon at bounding box center [578, 224] width 7 height 9
drag, startPoint x: 226, startPoint y: 198, endPoint x: 257, endPoint y: 197, distance: 30.9
click at [255, 197] on div "가장 유사한 구간" at bounding box center [241, 221] width 54 height 49
click at [235, 215] on div "가장 유사한 구간" at bounding box center [241, 221] width 54 height 49
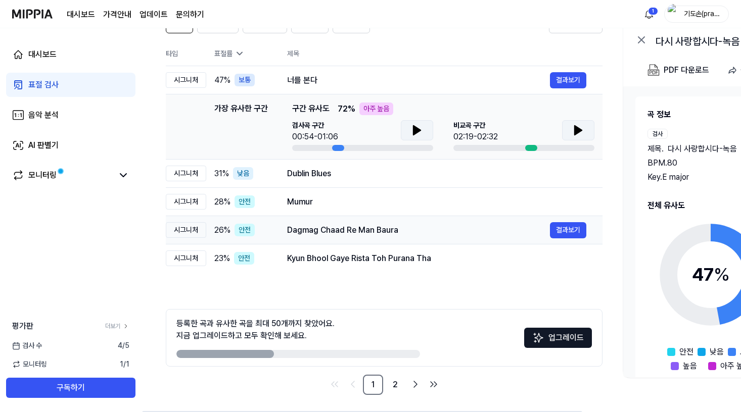
scroll to position [97, 0]
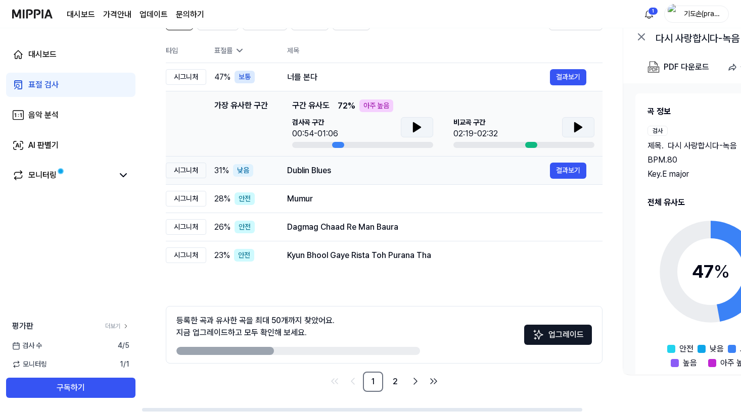
drag, startPoint x: 328, startPoint y: 166, endPoint x: 370, endPoint y: 164, distance: 41.5
click at [370, 165] on div "Dublin Blues" at bounding box center [418, 171] width 263 height 12
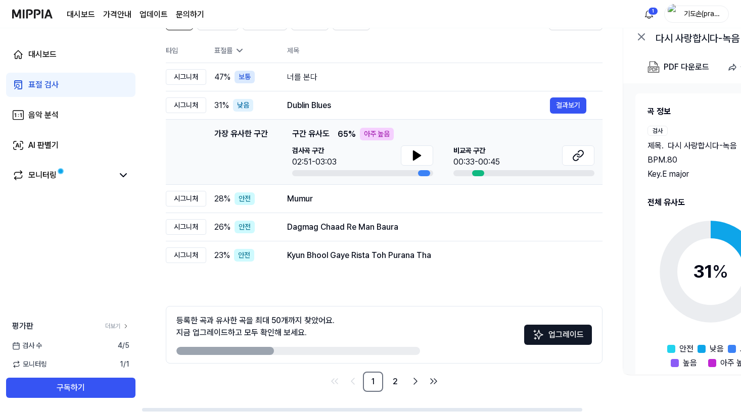
click at [391, 166] on div "검사곡 구간 02:51-03:03" at bounding box center [362, 157] width 141 height 23
click at [583, 156] on icon at bounding box center [578, 156] width 12 height 12
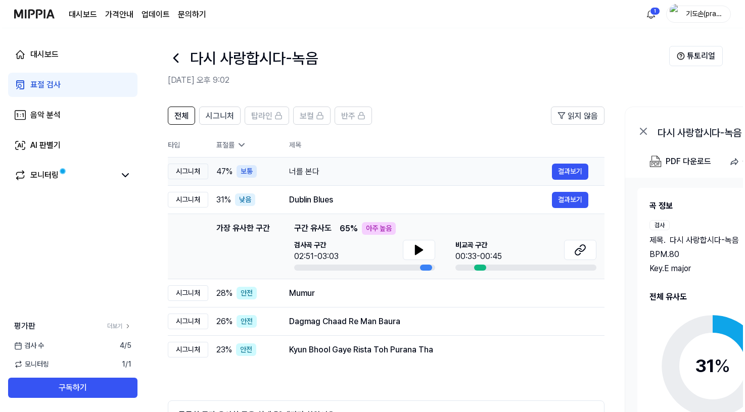
scroll to position [0, 0]
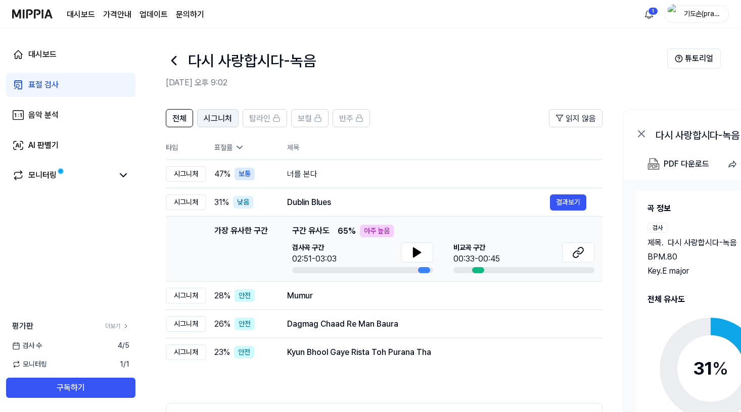
click at [212, 113] on span "시그니처" at bounding box center [218, 119] width 28 height 12
click at [206, 118] on span "시그니처" at bounding box center [218, 119] width 28 height 12
click at [375, 182] on div "너를 본다 결과보기" at bounding box center [436, 174] width 299 height 16
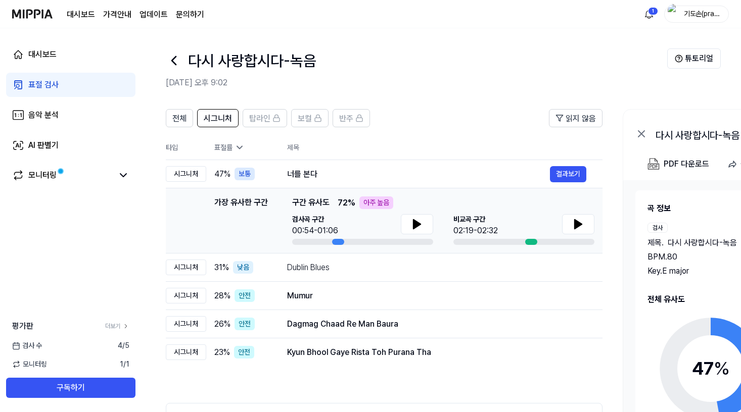
drag, startPoint x: 361, startPoint y: 205, endPoint x: 392, endPoint y: 206, distance: 30.8
click at [388, 206] on div "아주 높음" at bounding box center [376, 203] width 34 height 13
click at [361, 212] on div "가장 유사한 구간 구간 유사도 72 % 아주 높음 검사곡 구간 00:54-01:06 비교곡 구간 02:19-02:32" at bounding box center [443, 221] width 302 height 49
drag, startPoint x: 328, startPoint y: 219, endPoint x: 348, endPoint y: 218, distance: 19.2
click at [345, 219] on div "검사곡 구간 00:54-01:06" at bounding box center [362, 225] width 141 height 23
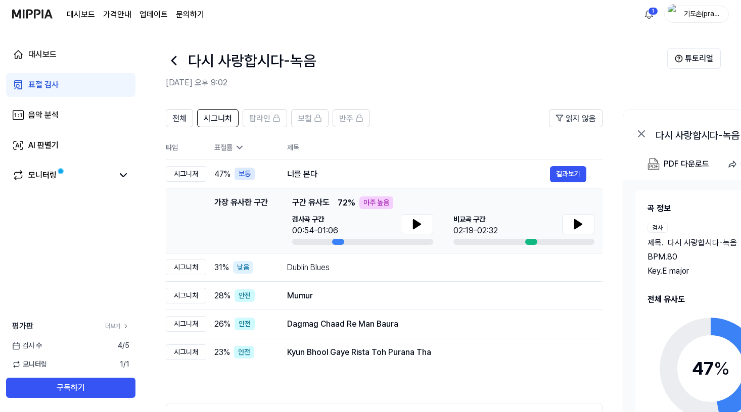
click at [348, 218] on div "검사곡 구간 00:54-01:06" at bounding box center [362, 225] width 141 height 23
click at [282, 207] on div "가장 유사한 구간 가장 유사한 구간 구간 유사도 72 % 아주 높음 검사곡 구간 00:54-01:06 비교곡 구간 02:19-02:32 결과보기" at bounding box center [384, 221] width 420 height 49
click at [564, 168] on button "결과보기" at bounding box center [568, 174] width 36 height 16
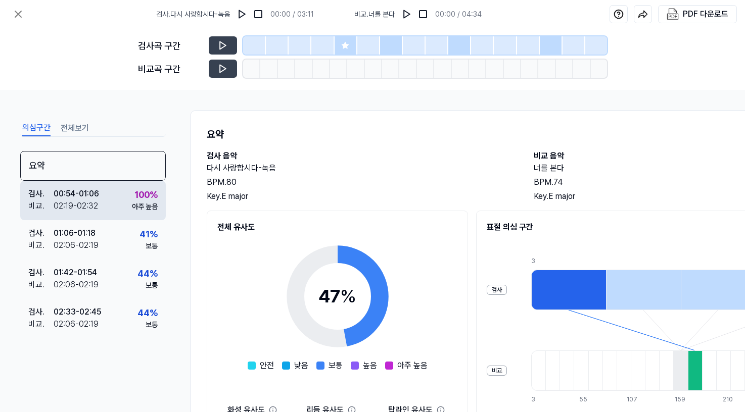
click at [139, 213] on div "검사 . 00:54 - 01:06 비교 . 02:19 - 02:32 100 % 아주 높음" at bounding box center [93, 200] width 146 height 39
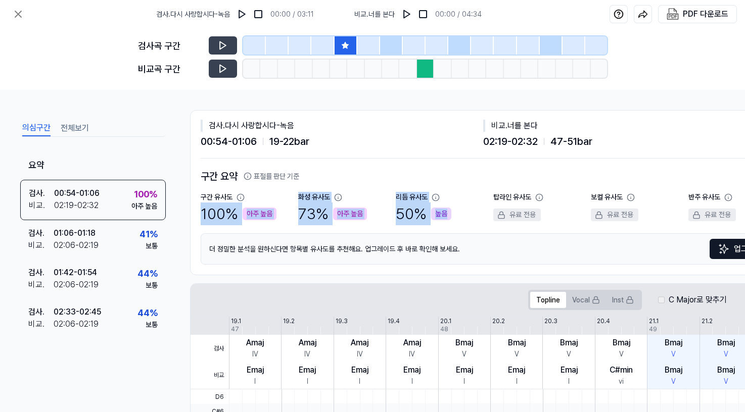
drag, startPoint x: 200, startPoint y: 214, endPoint x: 445, endPoint y: 212, distance: 245.1
click at [445, 212] on div "검사 . 다시 사랑합시다-녹음 00:54 - 01:06 19 - 22 bar 비교 . 너를 본다 02:19 - 02:32 47 - 51 bar…" at bounding box center [493, 193] width 605 height 164
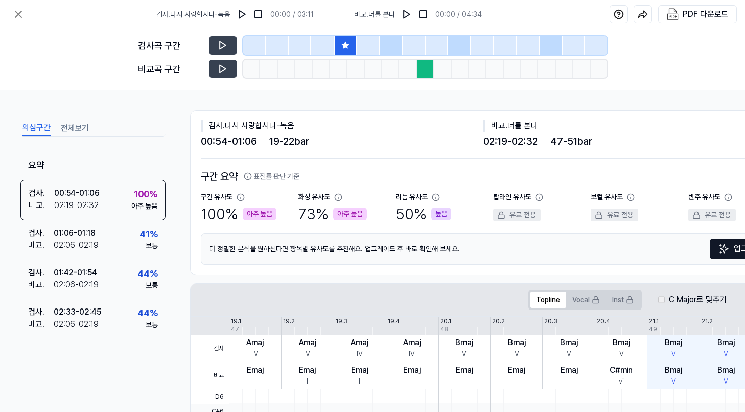
click at [438, 242] on div "더 정밀한 분석을 원하신다면 항목별 유사도를 추천해요. 업그레이드 후 바로 확인해 보세요. 업그레이드" at bounding box center [493, 248] width 585 height 31
drag, startPoint x: 398, startPoint y: 220, endPoint x: 479, endPoint y: 227, distance: 80.7
click at [478, 226] on div "구간 요약 표절률 판단 기준 구간 유사도 100 % 아주 높음 화성 유사도 73 % 아주 높음 리듬 유사도 50 % 높음 탑라인 유사도 유료 …" at bounding box center [493, 217] width 585 height 96
click at [479, 258] on div "더 정밀한 분석을 원하신다면 항목별 유사도를 추천해요. 업그레이드 후 바로 확인해 보세요. 업그레이드" at bounding box center [493, 248] width 585 height 31
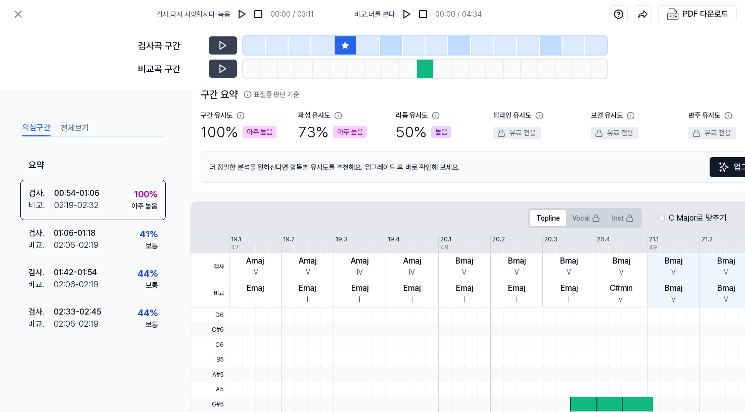
scroll to position [32, 0]
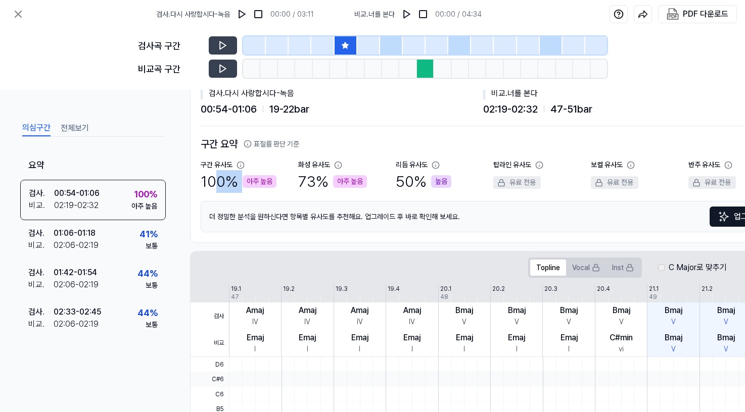
drag, startPoint x: 212, startPoint y: 184, endPoint x: 276, endPoint y: 182, distance: 64.2
click at [272, 182] on div "100 % 아주 높음" at bounding box center [239, 181] width 76 height 23
click at [303, 194] on div "구간 요약 표절률 판단 기준 구간 유사도 100 % 아주 높음 화성 유사도 73 % 아주 높음 리듬 유사도 50 % 높음 탑라인 유사도 유료 …" at bounding box center [493, 184] width 585 height 96
click at [73, 130] on button "전체보기" at bounding box center [75, 128] width 28 height 16
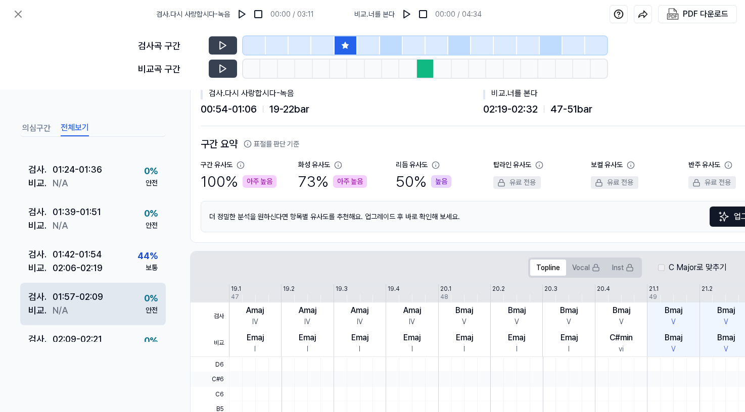
scroll to position [303, 0]
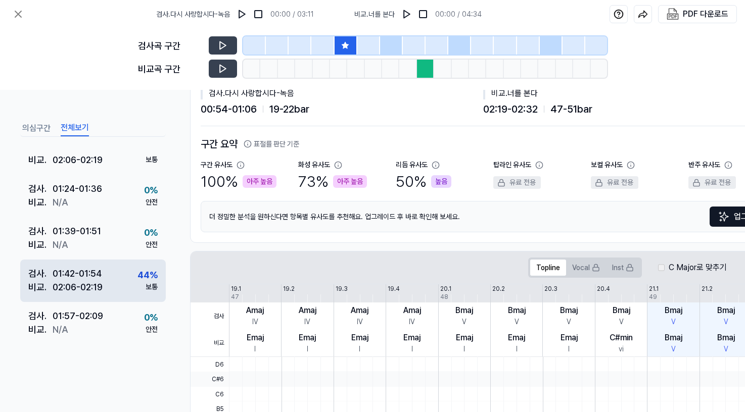
click at [94, 281] on div "02:06 - 02:19" at bounding box center [78, 287] width 50 height 14
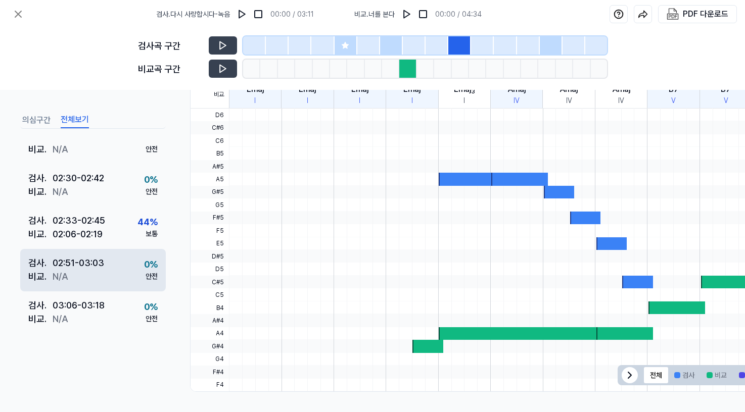
scroll to position [522, 0]
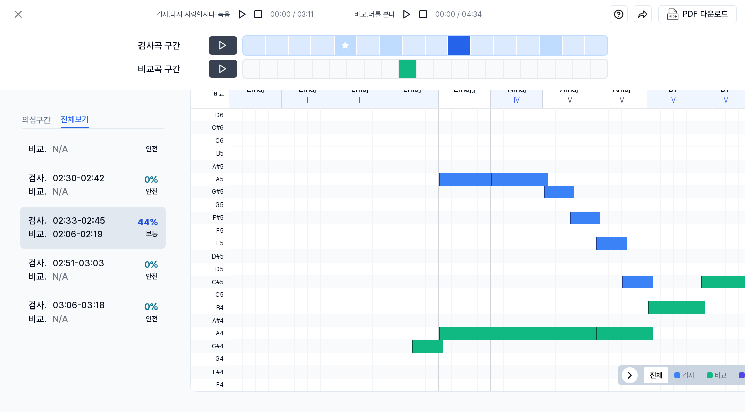
click at [108, 220] on div "검사 . 02:33 - 02:45 비교 . 02:06 - 02:19 44 % 보통" at bounding box center [93, 228] width 146 height 42
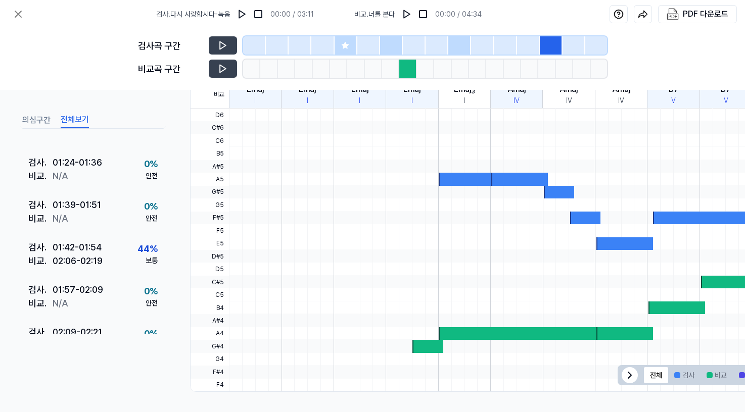
scroll to position [320, 0]
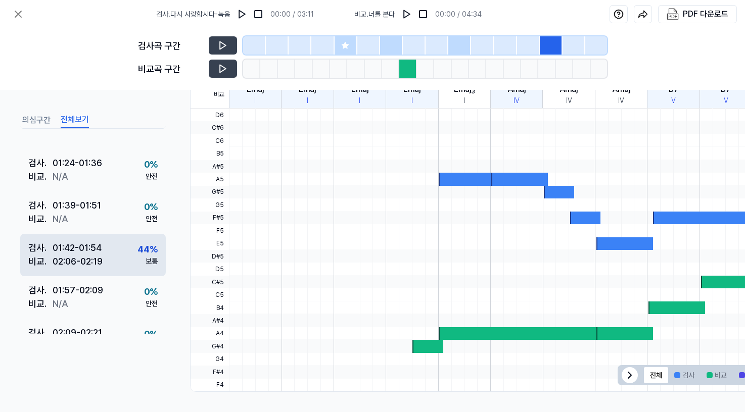
click at [92, 249] on div "01:42 - 01:54" at bounding box center [77, 248] width 49 height 14
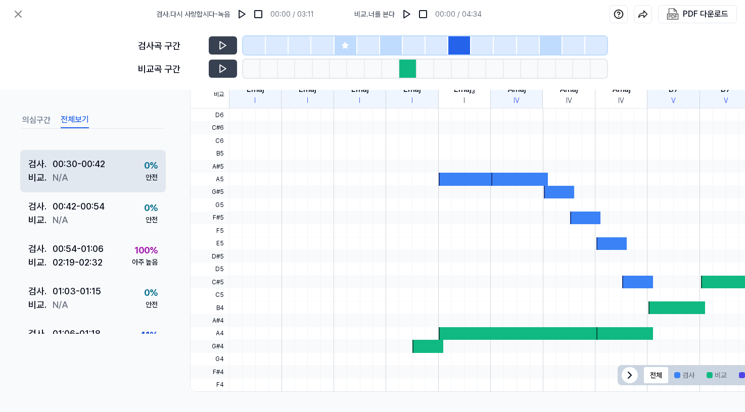
scroll to position [118, 0]
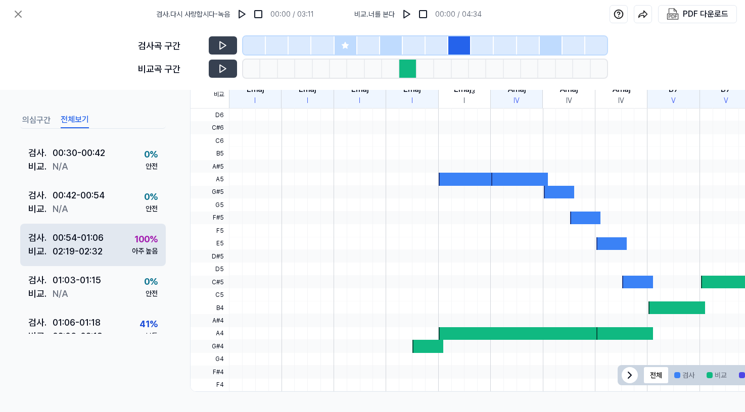
click at [94, 252] on div "02:19 - 02:32" at bounding box center [78, 252] width 50 height 14
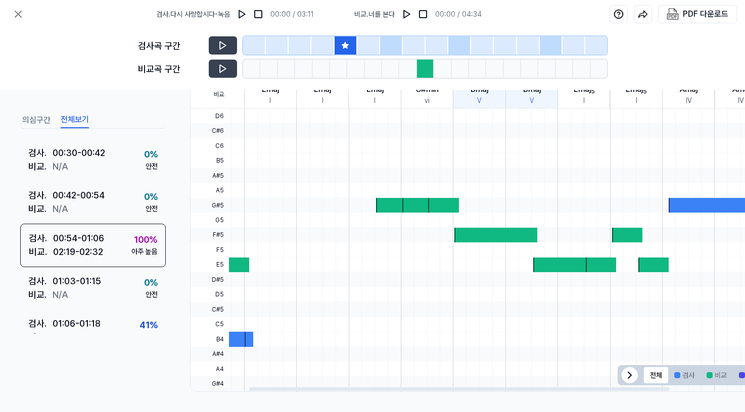
drag, startPoint x: 601, startPoint y: 286, endPoint x: 396, endPoint y: 286, distance: 205.2
click at [397, 288] on div at bounding box center [452, 295] width 835 height 15
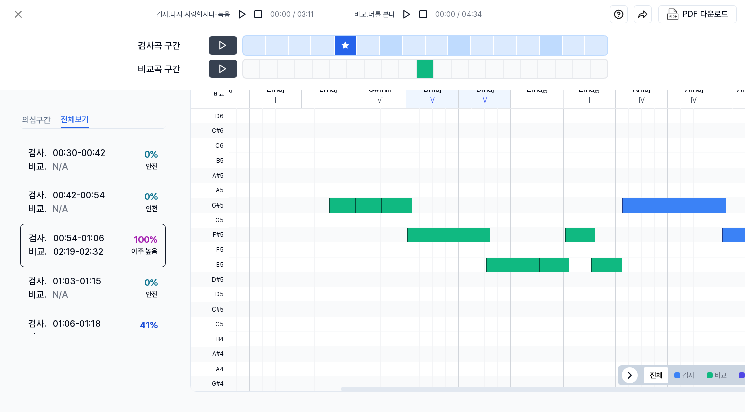
scroll to position [0, 267]
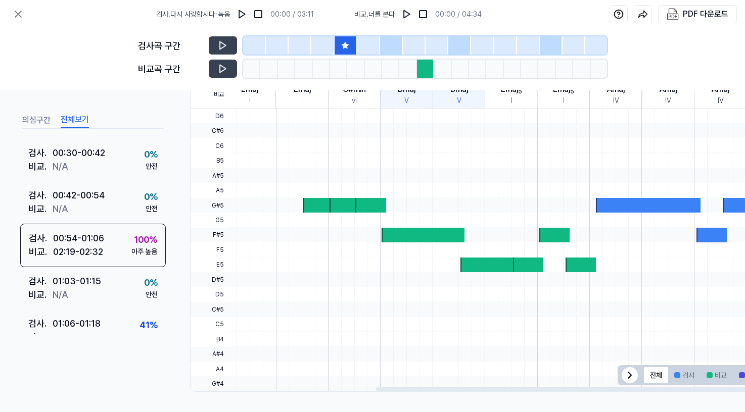
drag, startPoint x: 569, startPoint y: 281, endPoint x: 420, endPoint y: 290, distance: 149.3
click at [421, 109] on div at bounding box center [379, 109] width 835 height 0
click at [681, 373] on button "검사" at bounding box center [684, 375] width 32 height 16
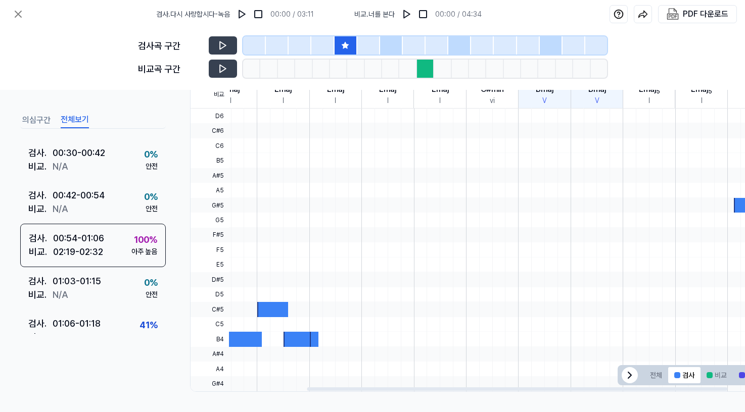
drag, startPoint x: 462, startPoint y: 302, endPoint x: 594, endPoint y: 294, distance: 131.7
click at [590, 109] on div at bounding box center [517, 109] width 835 height 0
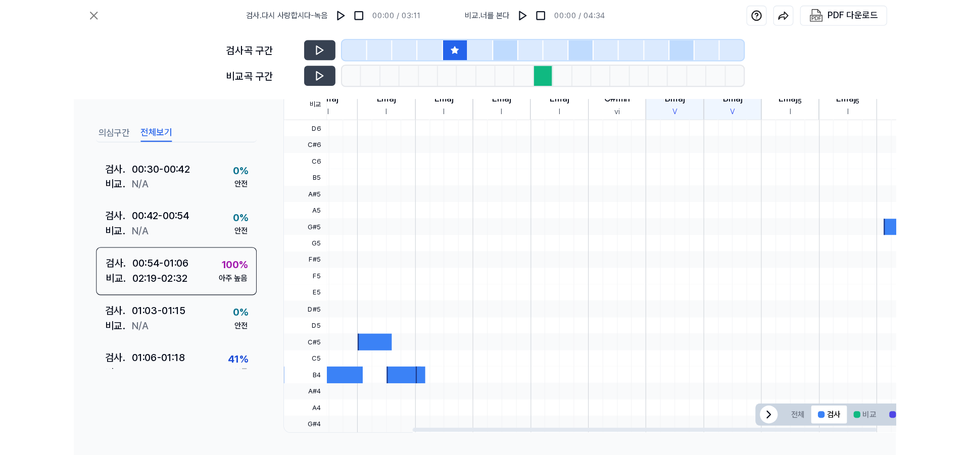
scroll to position [0, 124]
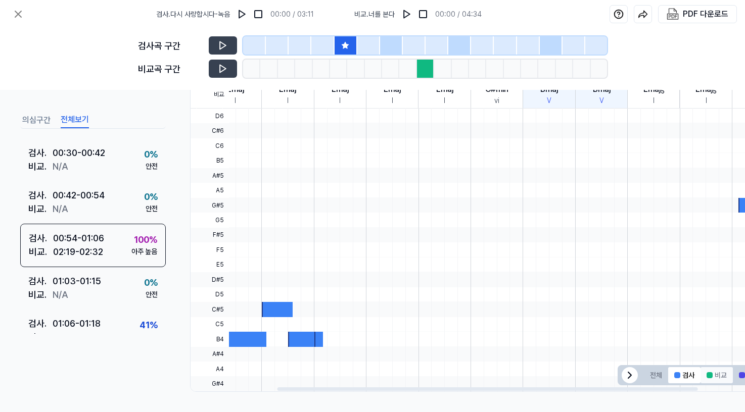
click at [713, 375] on button "비교" at bounding box center [716, 375] width 32 height 16
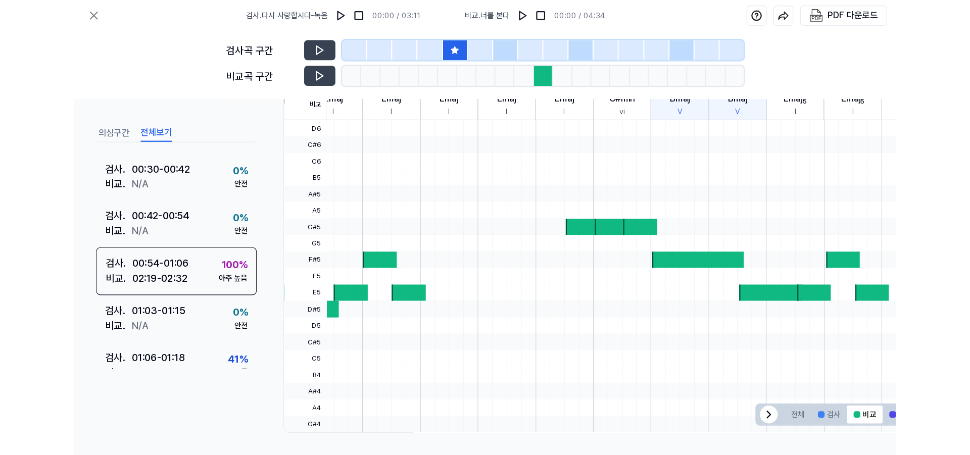
scroll to position [238, 0]
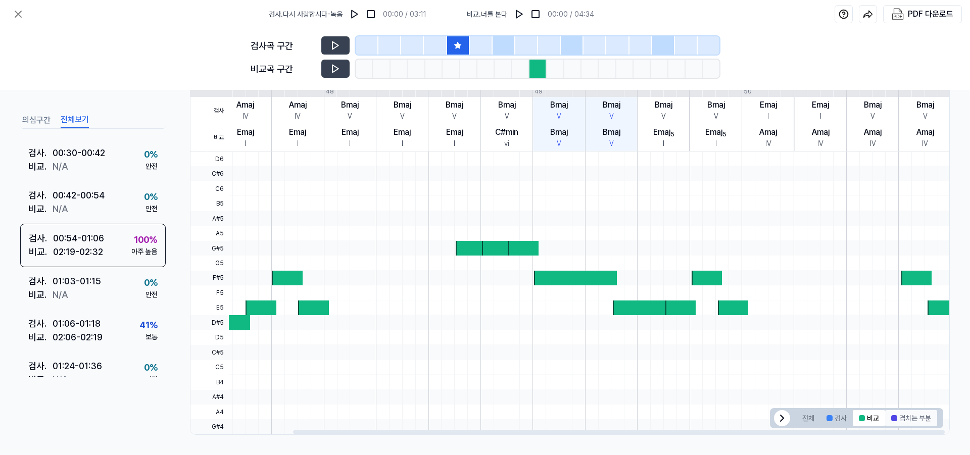
click at [744, 412] on button "겹치는 부분" at bounding box center [911, 418] width 52 height 16
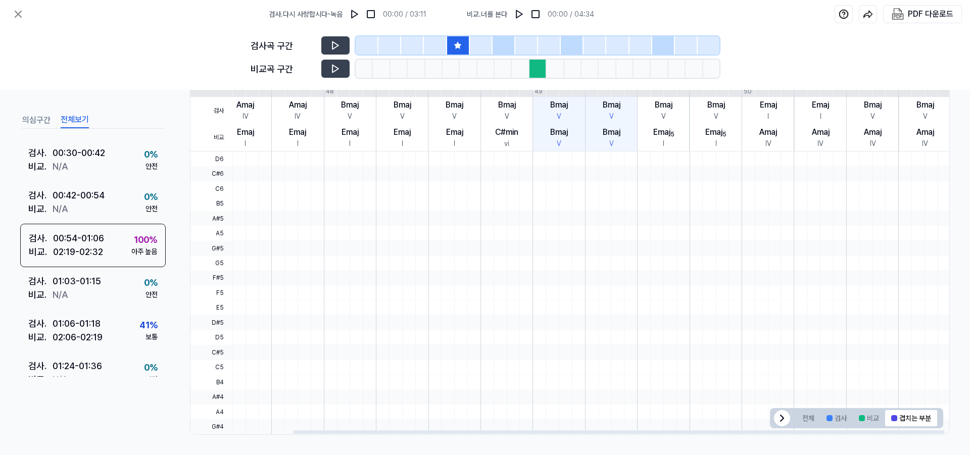
scroll to position [0, 0]
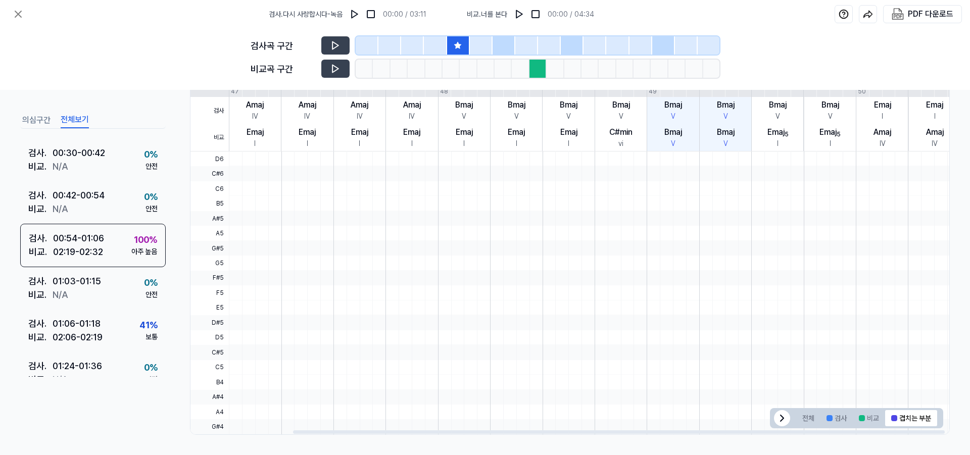
drag, startPoint x: 554, startPoint y: 376, endPoint x: 658, endPoint y: 349, distance: 107.1
click at [682, 152] on div at bounding box center [646, 152] width 835 height 0
click at [744, 412] on button "비교" at bounding box center [869, 418] width 32 height 16
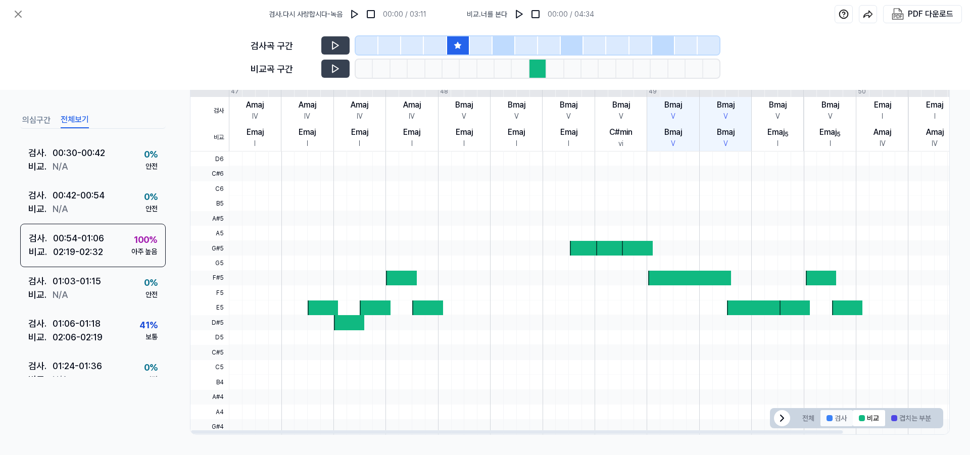
click at [744, 412] on div at bounding box center [830, 418] width 6 height 6
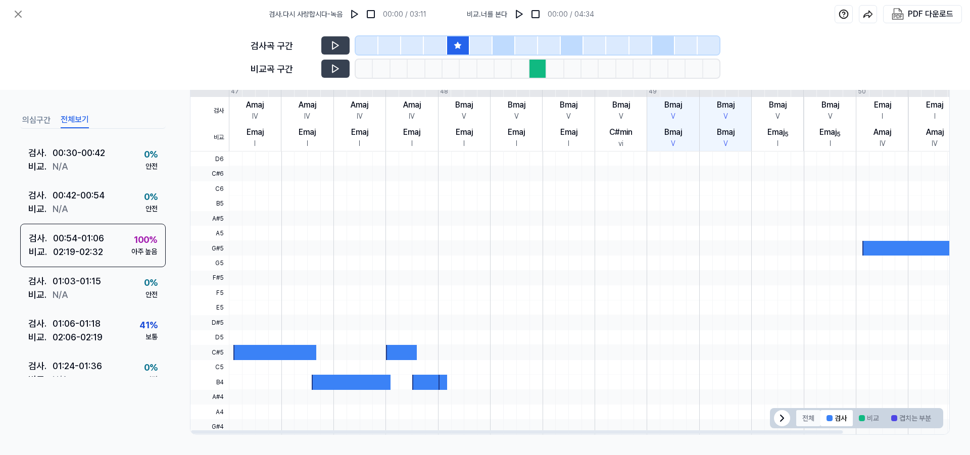
click at [744, 412] on button "전체" at bounding box center [808, 418] width 24 height 16
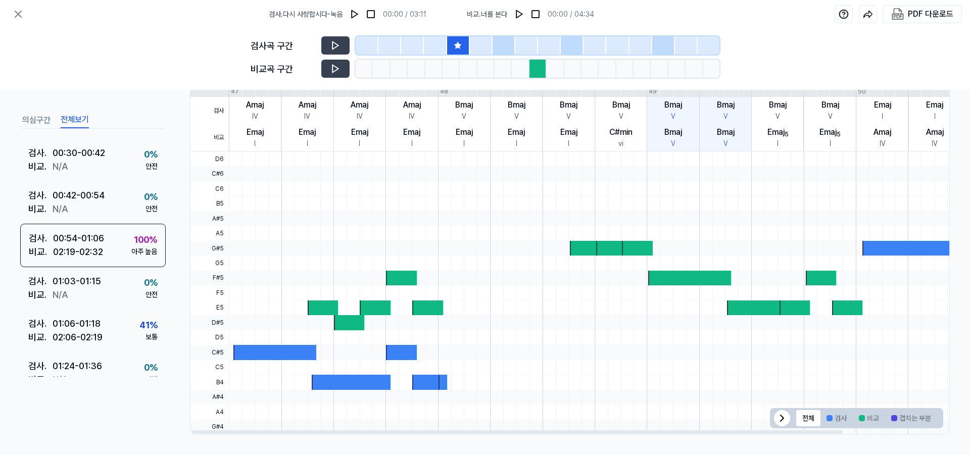
drag, startPoint x: 558, startPoint y: 388, endPoint x: 656, endPoint y: 380, distance: 97.8
click at [656, 380] on div at bounding box center [646, 382] width 835 height 15
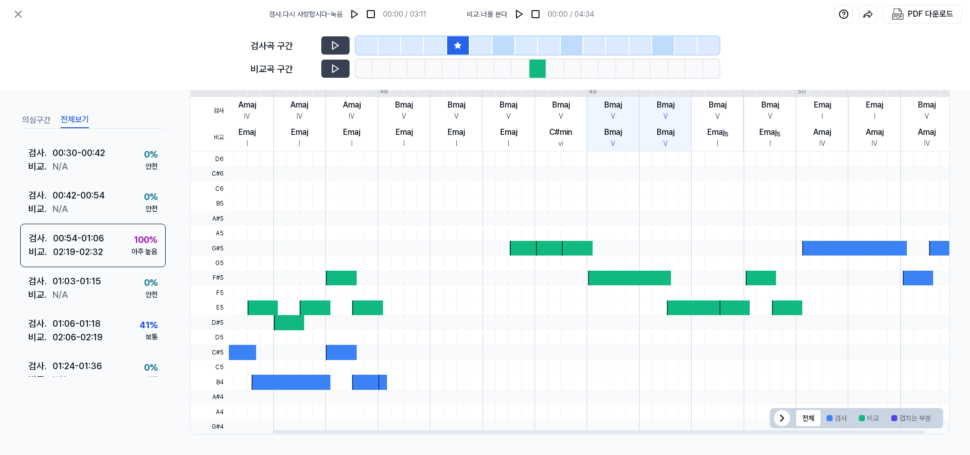
drag, startPoint x: 445, startPoint y: 343, endPoint x: 349, endPoint y: 337, distance: 96.2
click at [349, 337] on div at bounding box center [586, 337] width 835 height 15
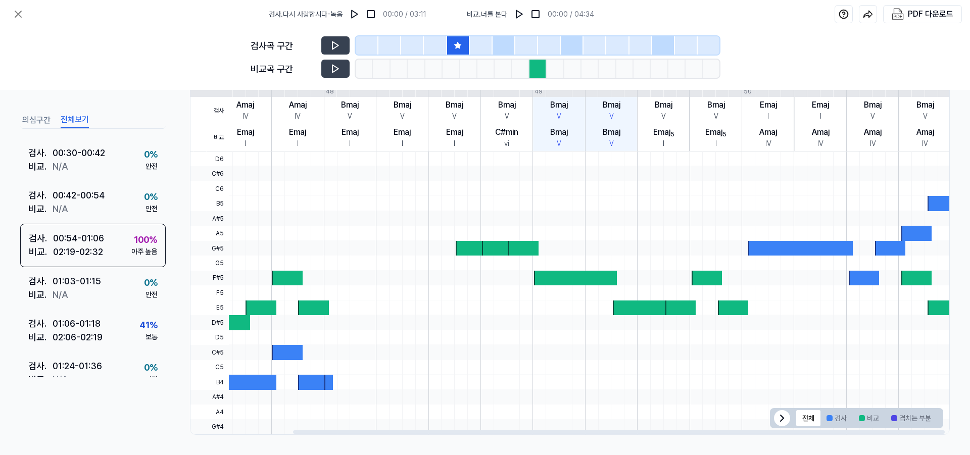
drag, startPoint x: 510, startPoint y: 317, endPoint x: 383, endPoint y: 314, distance: 127.9
click at [360, 322] on div at bounding box center [532, 322] width 835 height 15
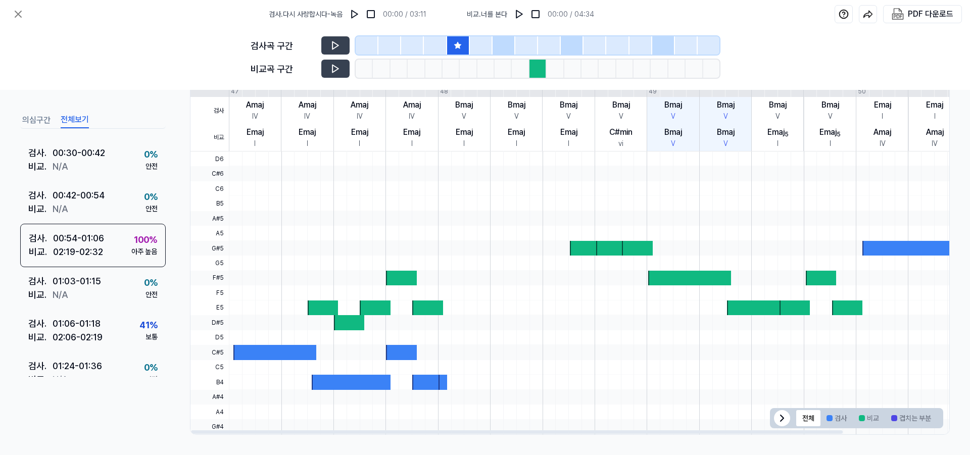
drag, startPoint x: 511, startPoint y: 294, endPoint x: 626, endPoint y: 309, distance: 115.1
click at [744, 288] on div at bounding box center [646, 292] width 835 height 15
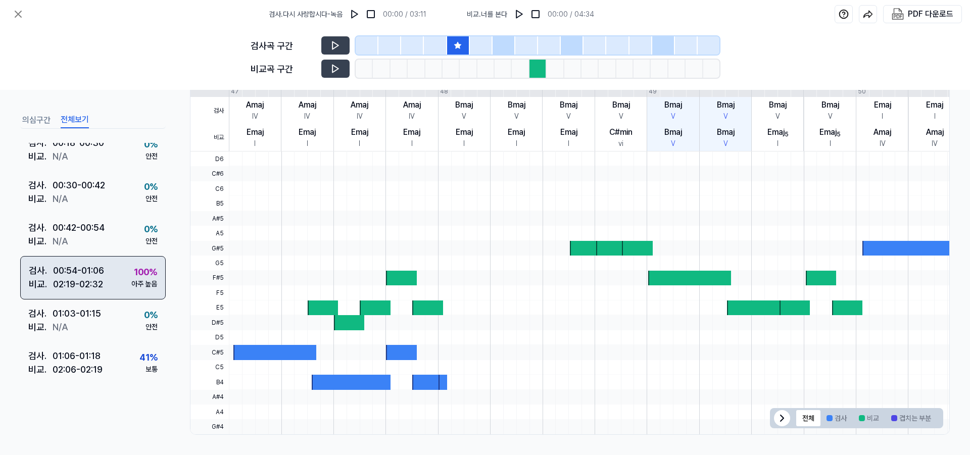
scroll to position [67, 0]
